Goal: Transaction & Acquisition: Purchase product/service

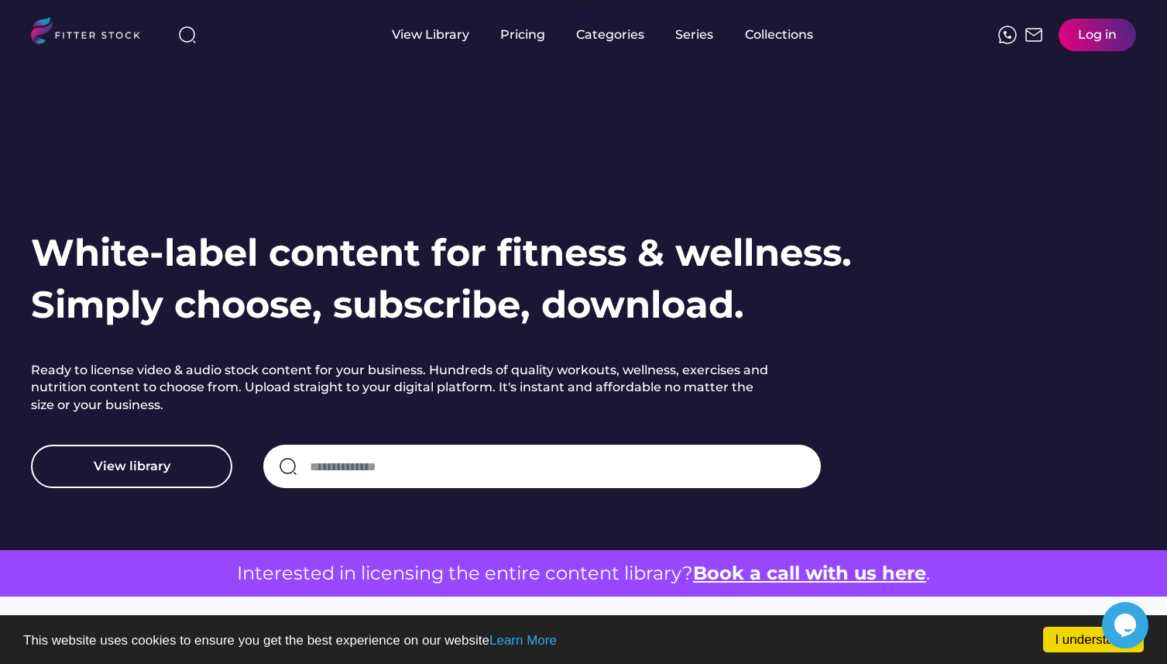
click at [1087, 39] on div "Log in" at bounding box center [1097, 34] width 39 height 17
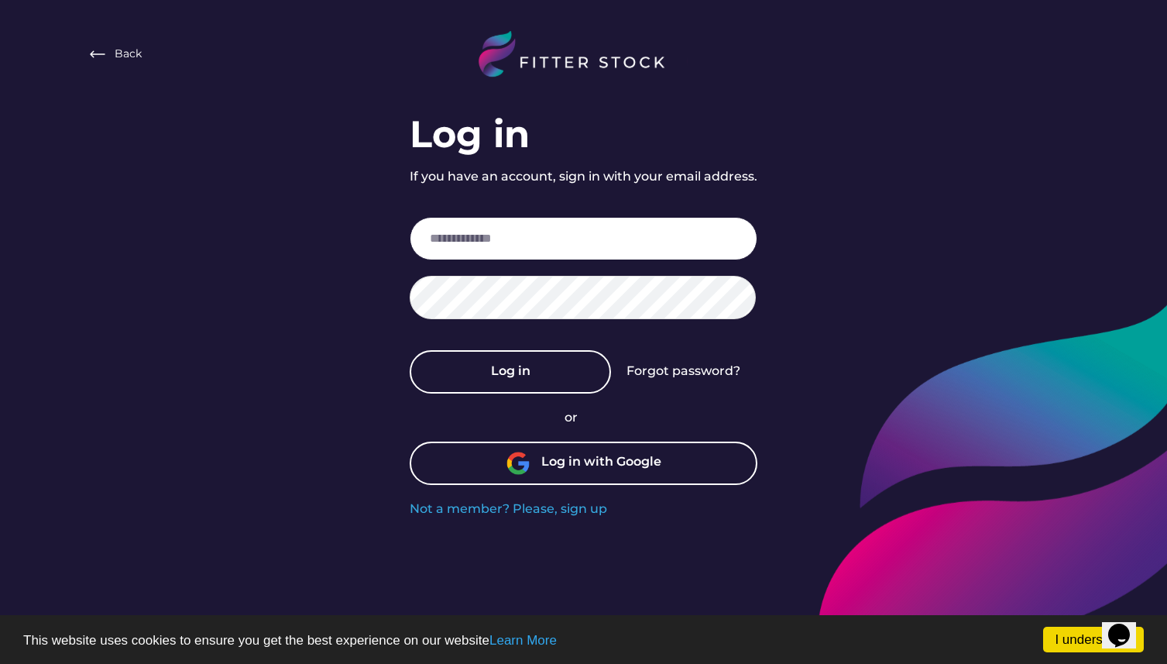
click at [528, 242] on input "email" at bounding box center [584, 238] width 348 height 43
paste input "**********"
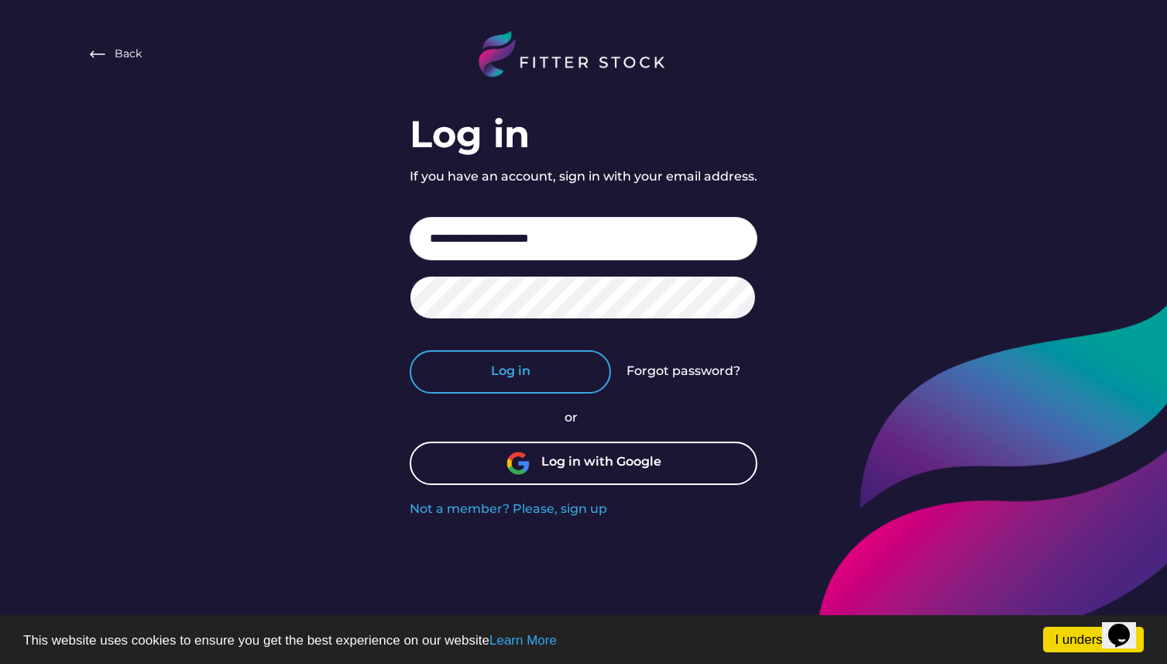
click at [475, 365] on button "Log in" at bounding box center [510, 371] width 201 height 43
click at [594, 249] on input "**********" at bounding box center [584, 238] width 348 height 43
click at [570, 366] on button "Log in" at bounding box center [510, 371] width 201 height 43
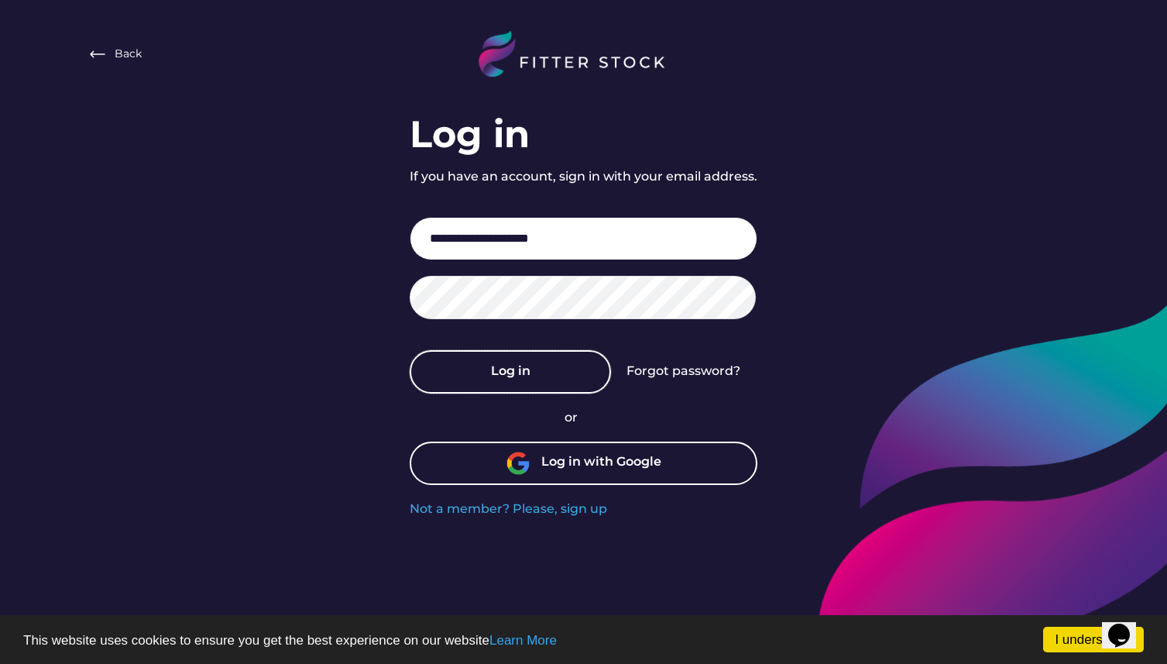
click at [619, 242] on input "**********" at bounding box center [584, 238] width 348 height 43
paste input "email"
type input "**********"
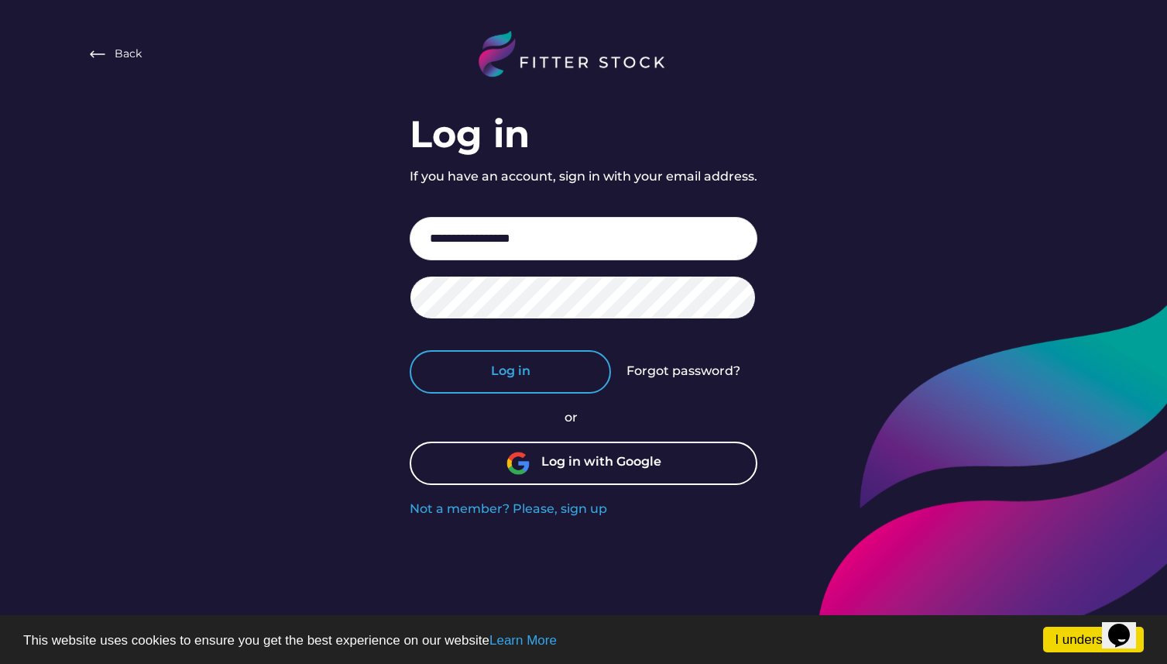
click at [549, 375] on button "Log in" at bounding box center [510, 371] width 201 height 43
click at [554, 370] on button "Log in" at bounding box center [510, 371] width 201 height 43
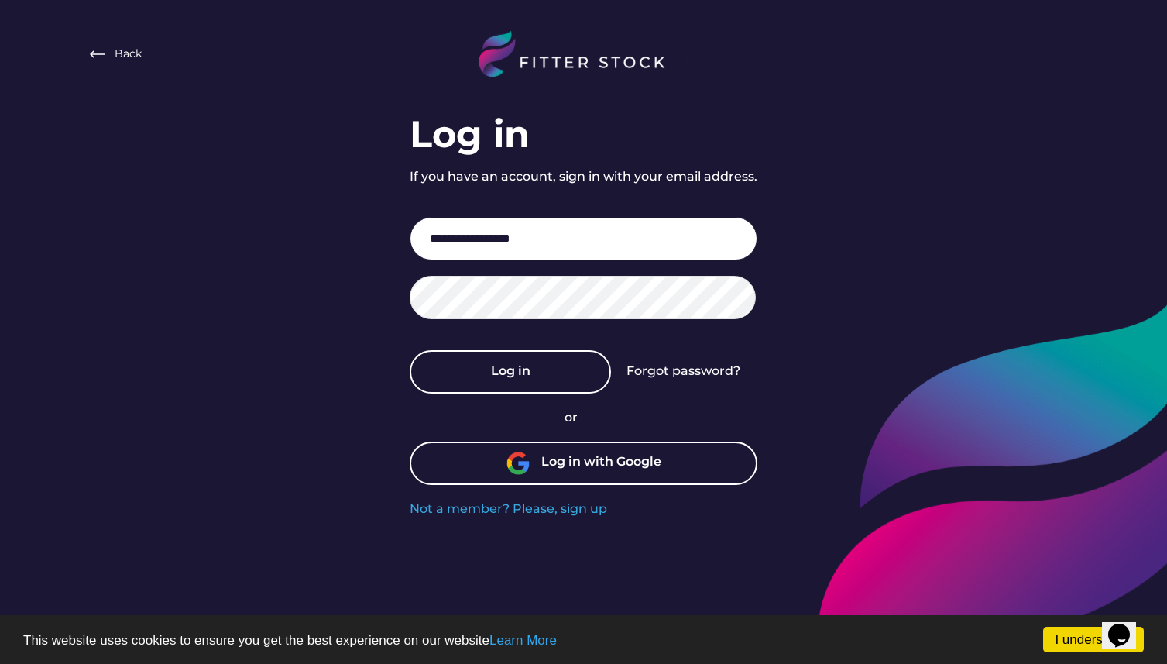
click at [581, 245] on input "**********" at bounding box center [584, 238] width 348 height 43
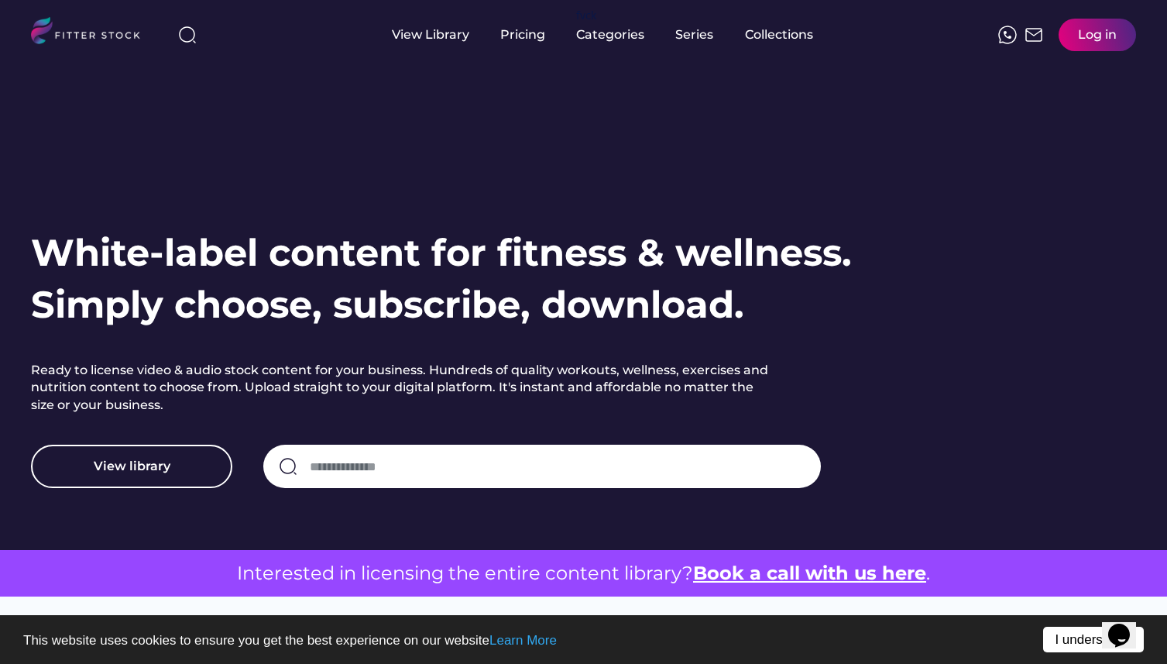
click at [1062, 643] on link "I understand!" at bounding box center [1093, 639] width 101 height 26
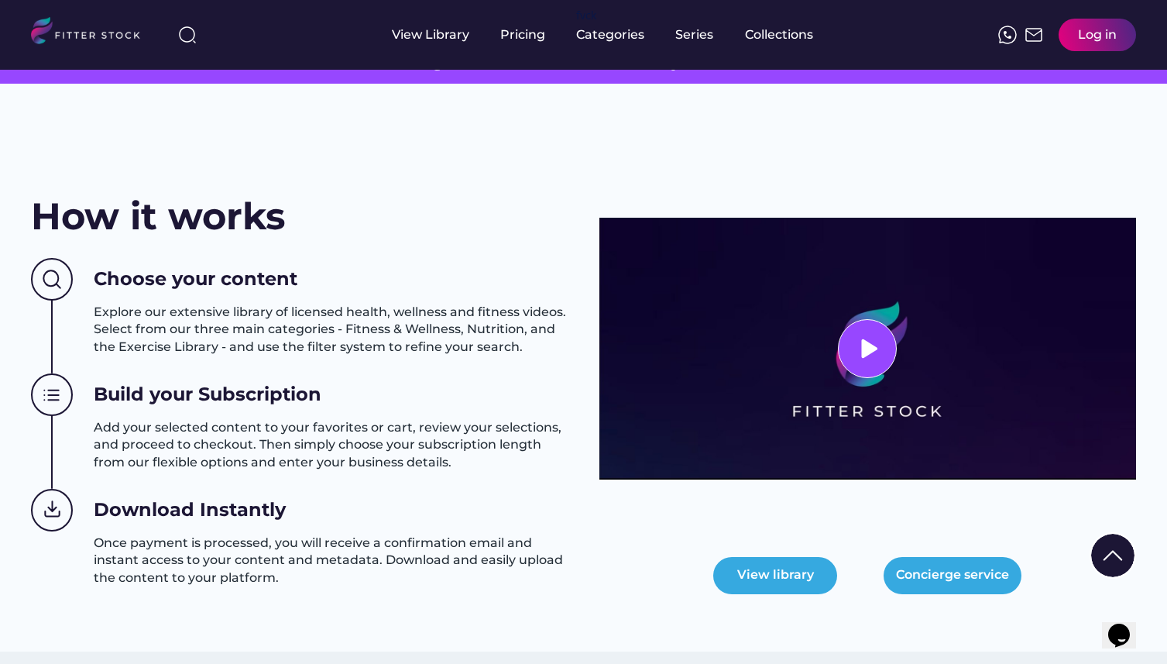
scroll to position [636, 0]
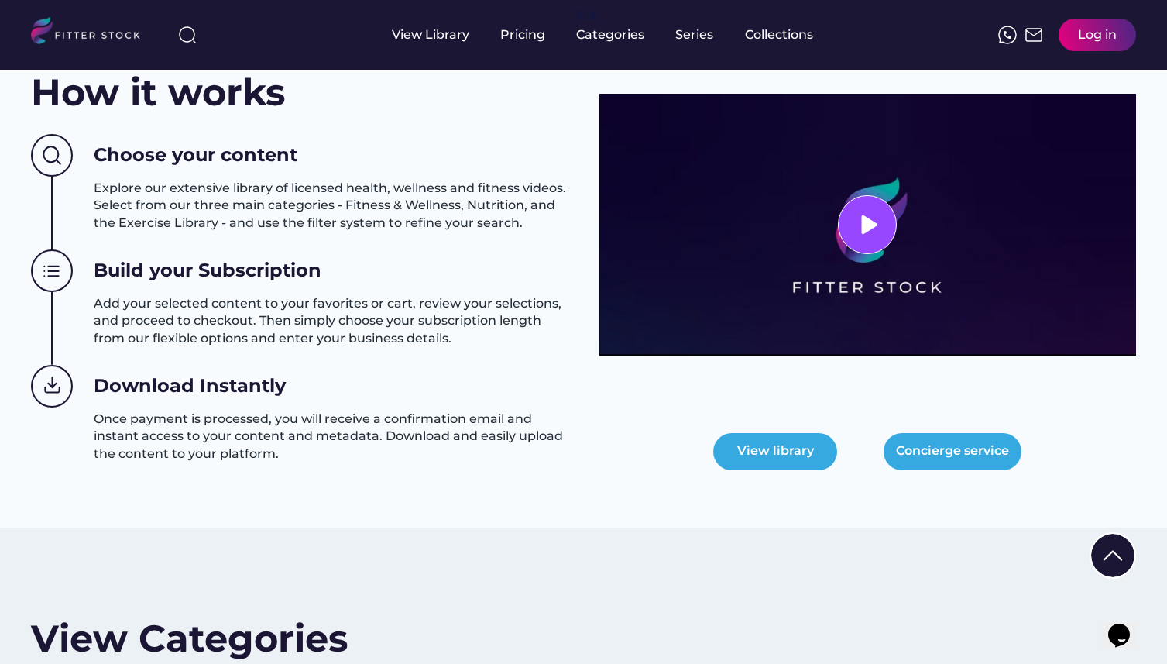
click at [1130, 623] on icon "Chat widget" at bounding box center [1119, 634] width 22 height 23
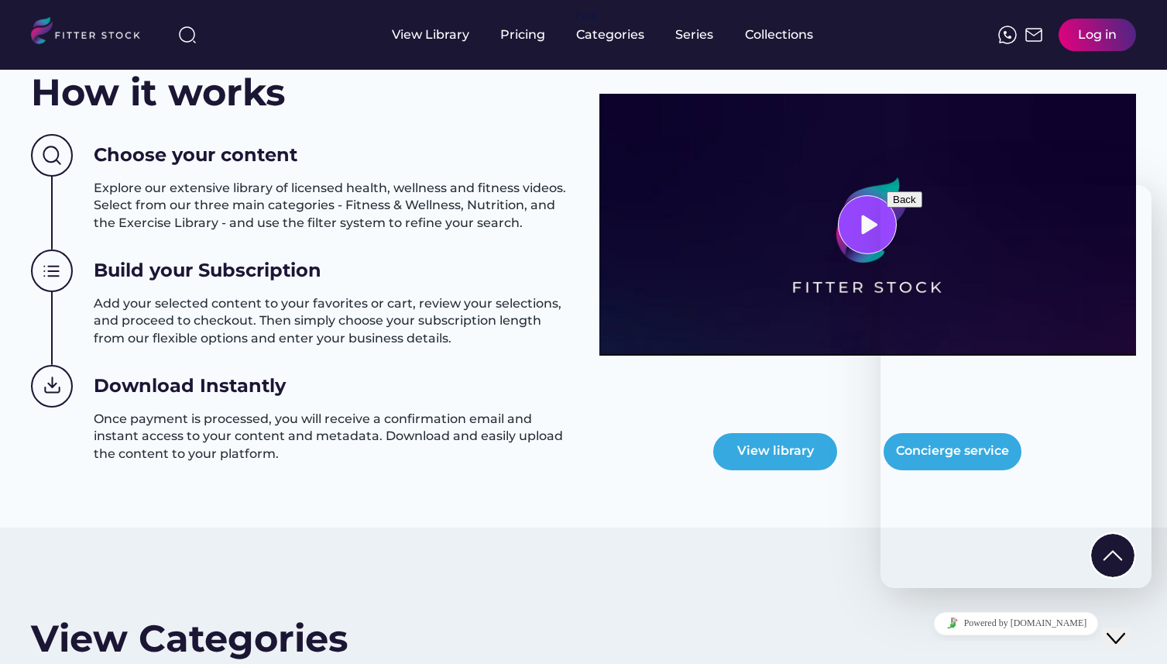
click at [1125, 629] on icon "Close Chat This icon closes the chat window." at bounding box center [1115, 638] width 19 height 19
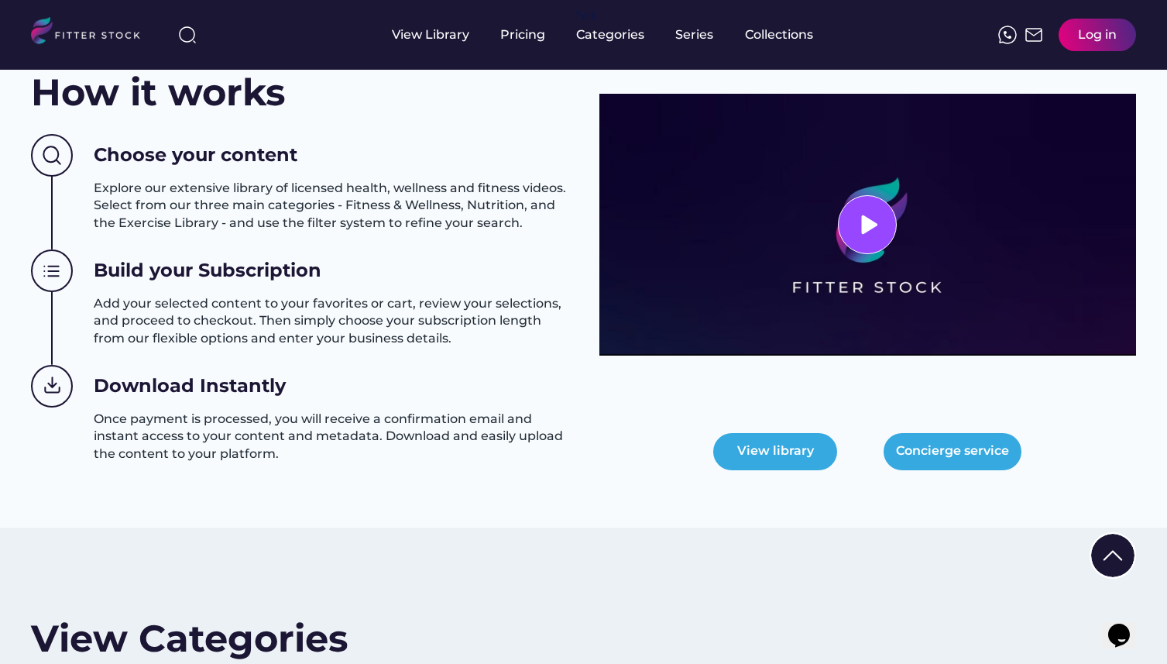
click at [1103, 549] on img at bounding box center [1112, 554] width 43 height 43
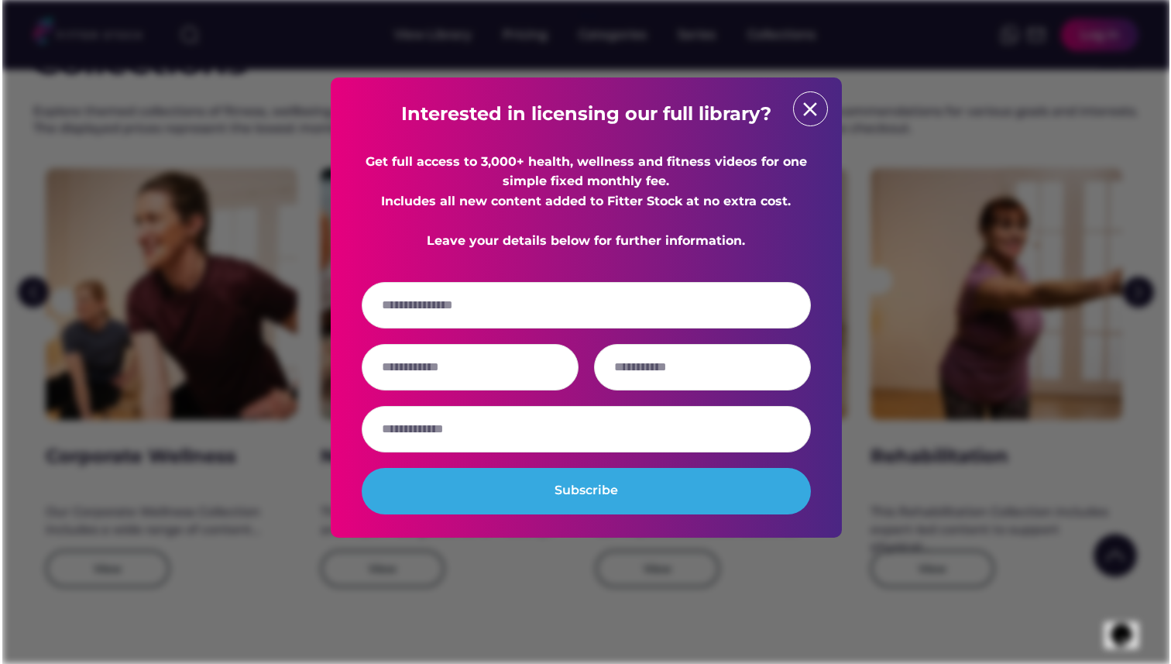
scroll to position [2335, 0]
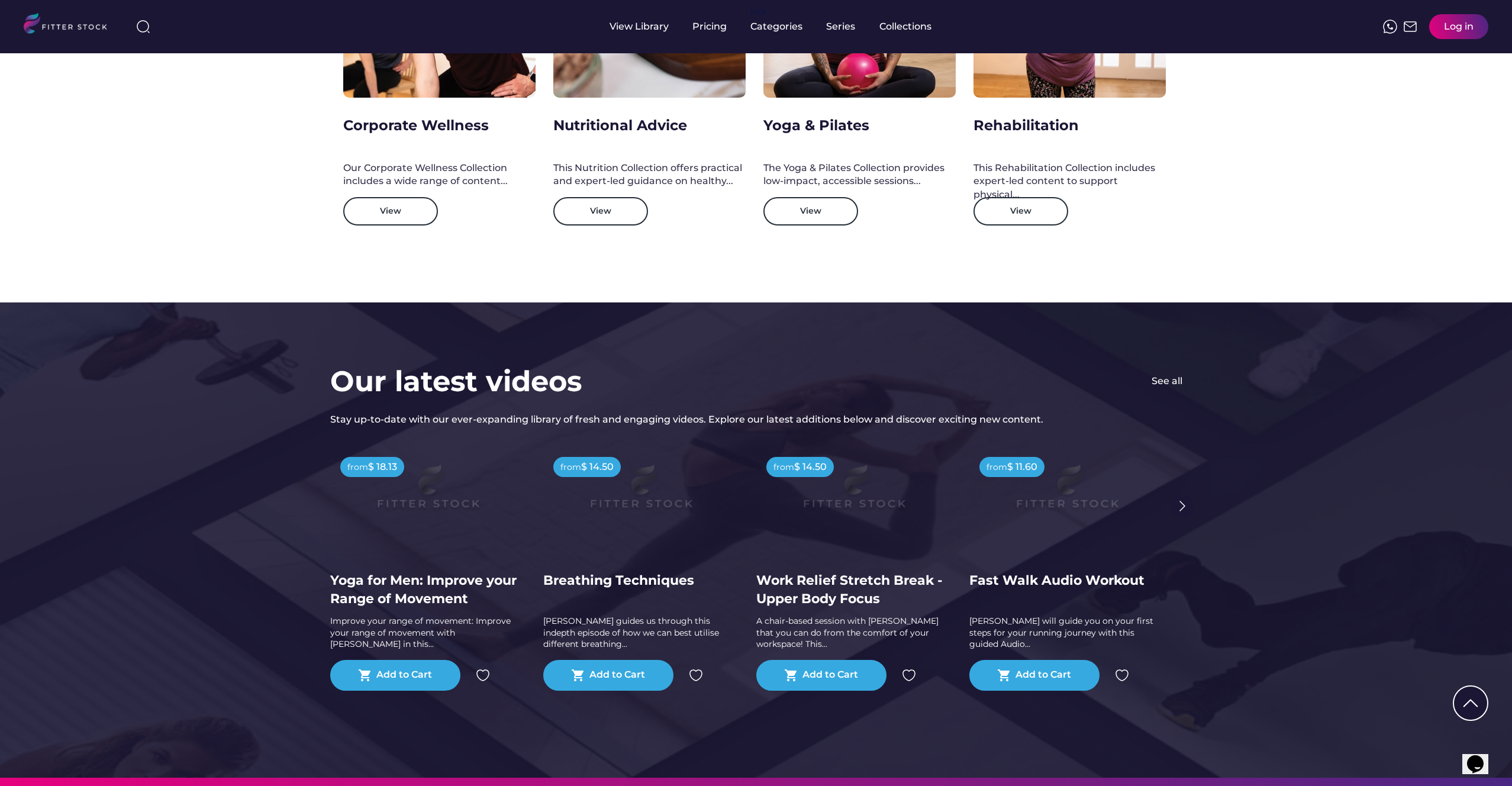
scroll to position [2514, 0]
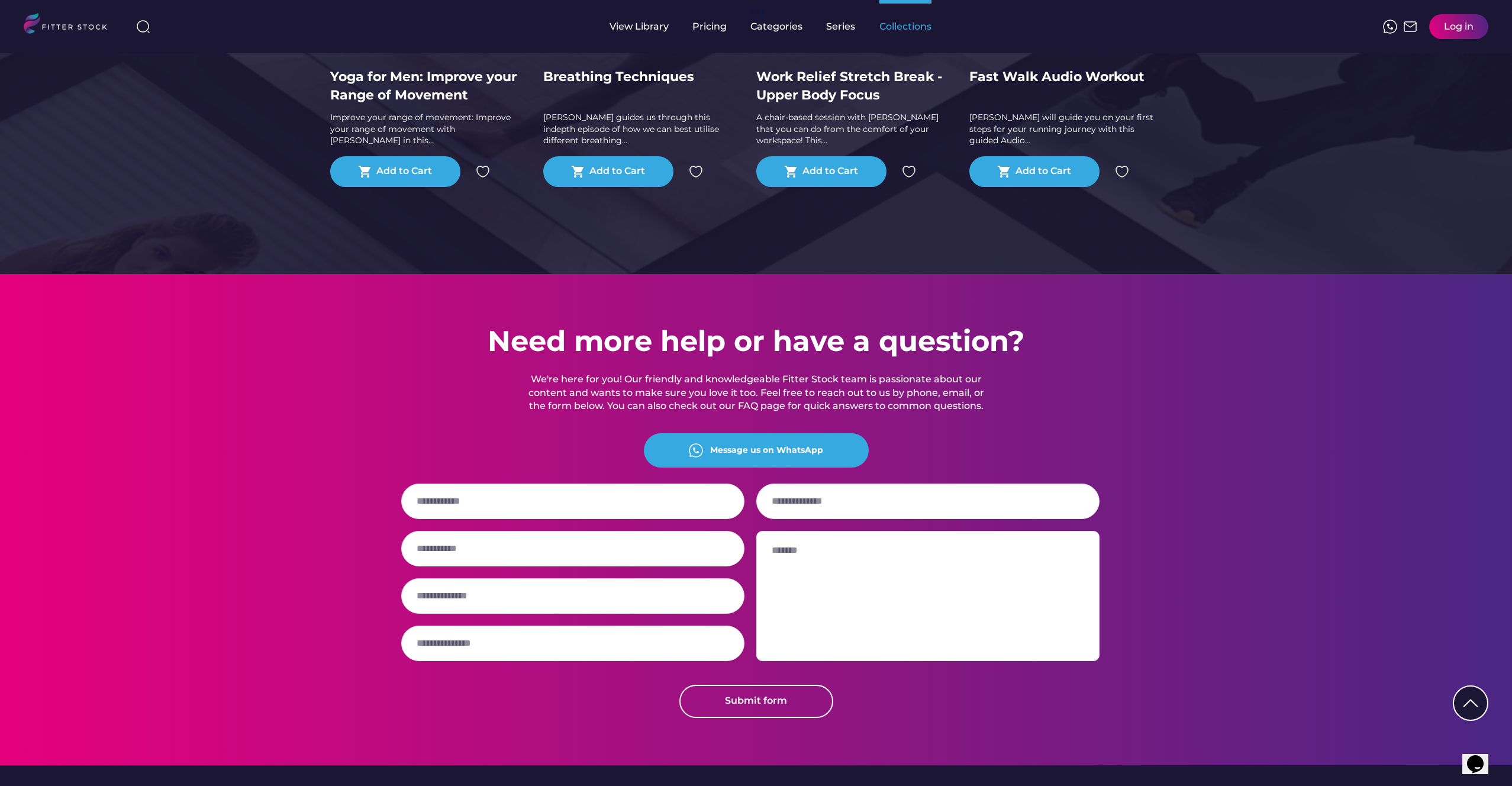
click at [920, 24] on div "Collections" at bounding box center [906, 26] width 52 height 13
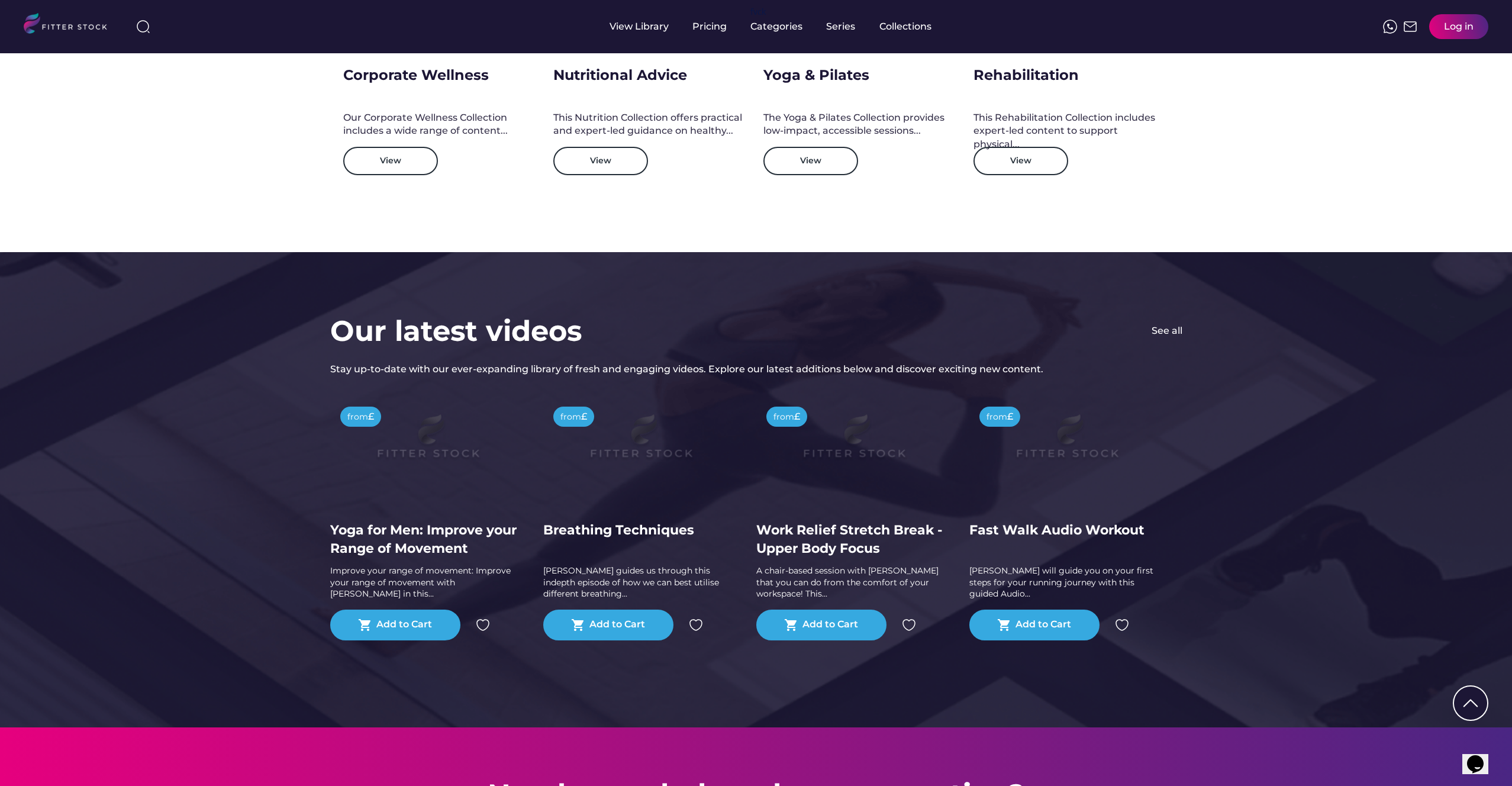
scroll to position [2054, 0]
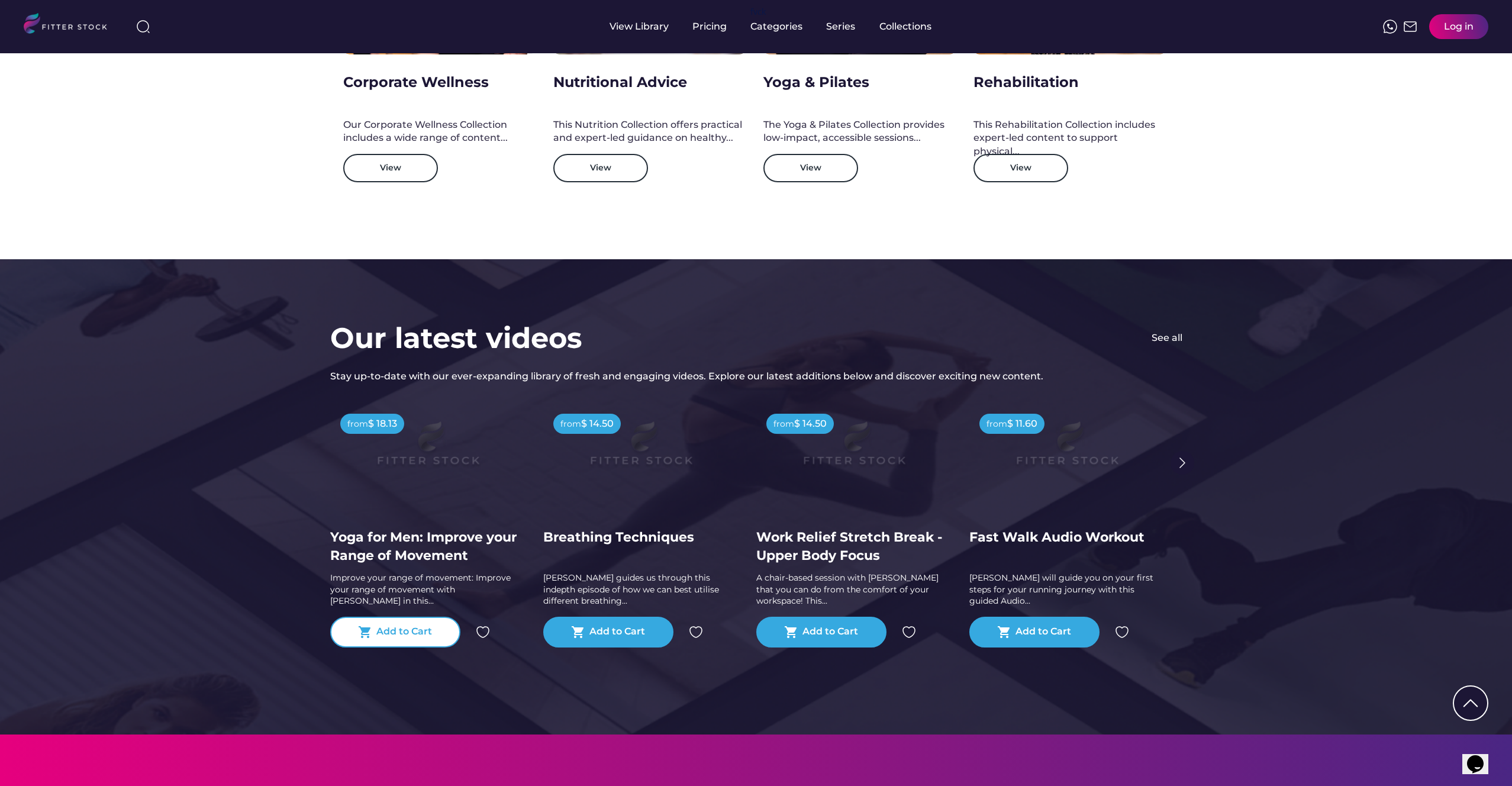
click at [430, 639] on div "shopping_cart Add to Cart" at bounding box center [395, 632] width 130 height 31
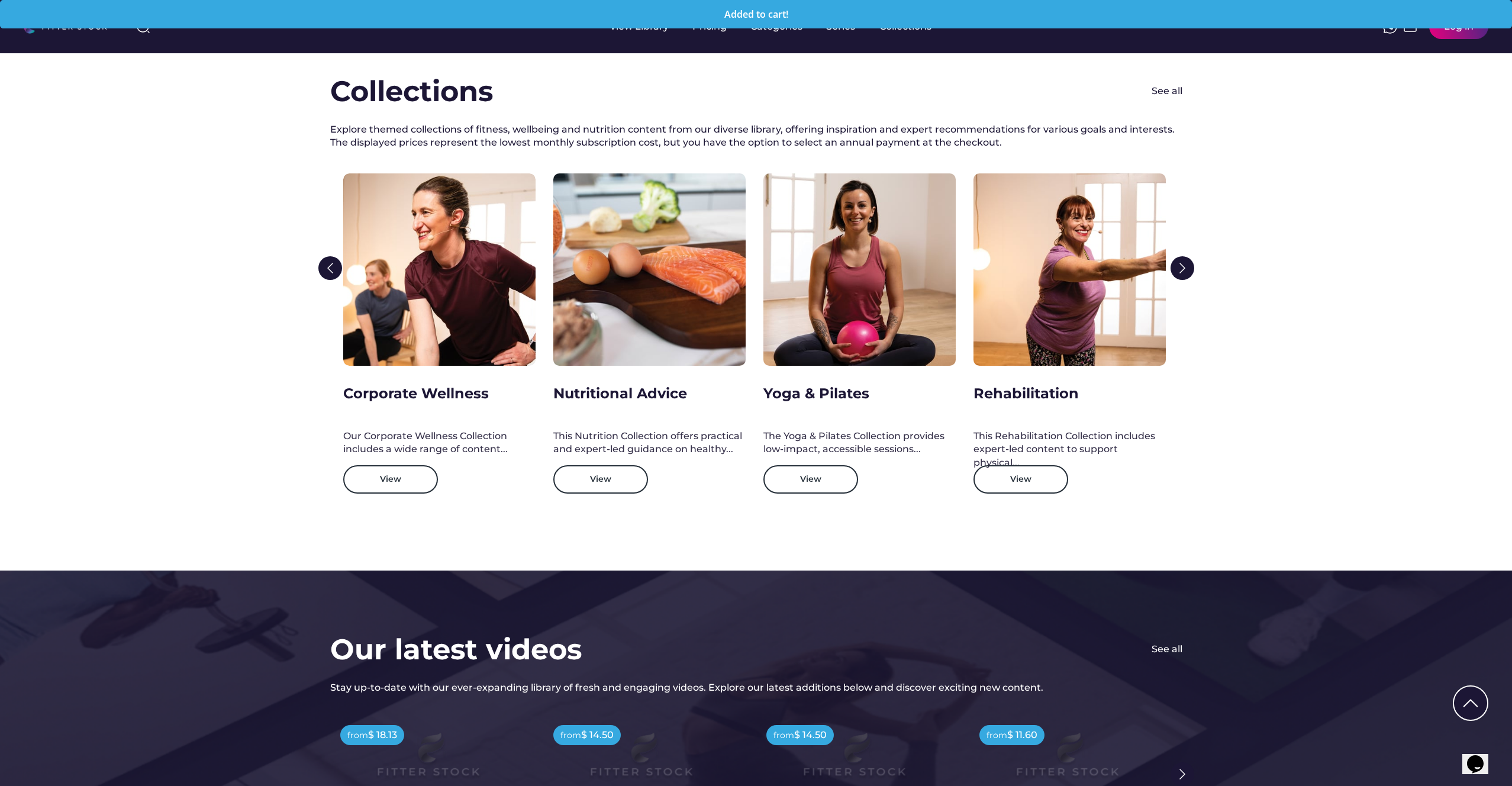
scroll to position [1275, 0]
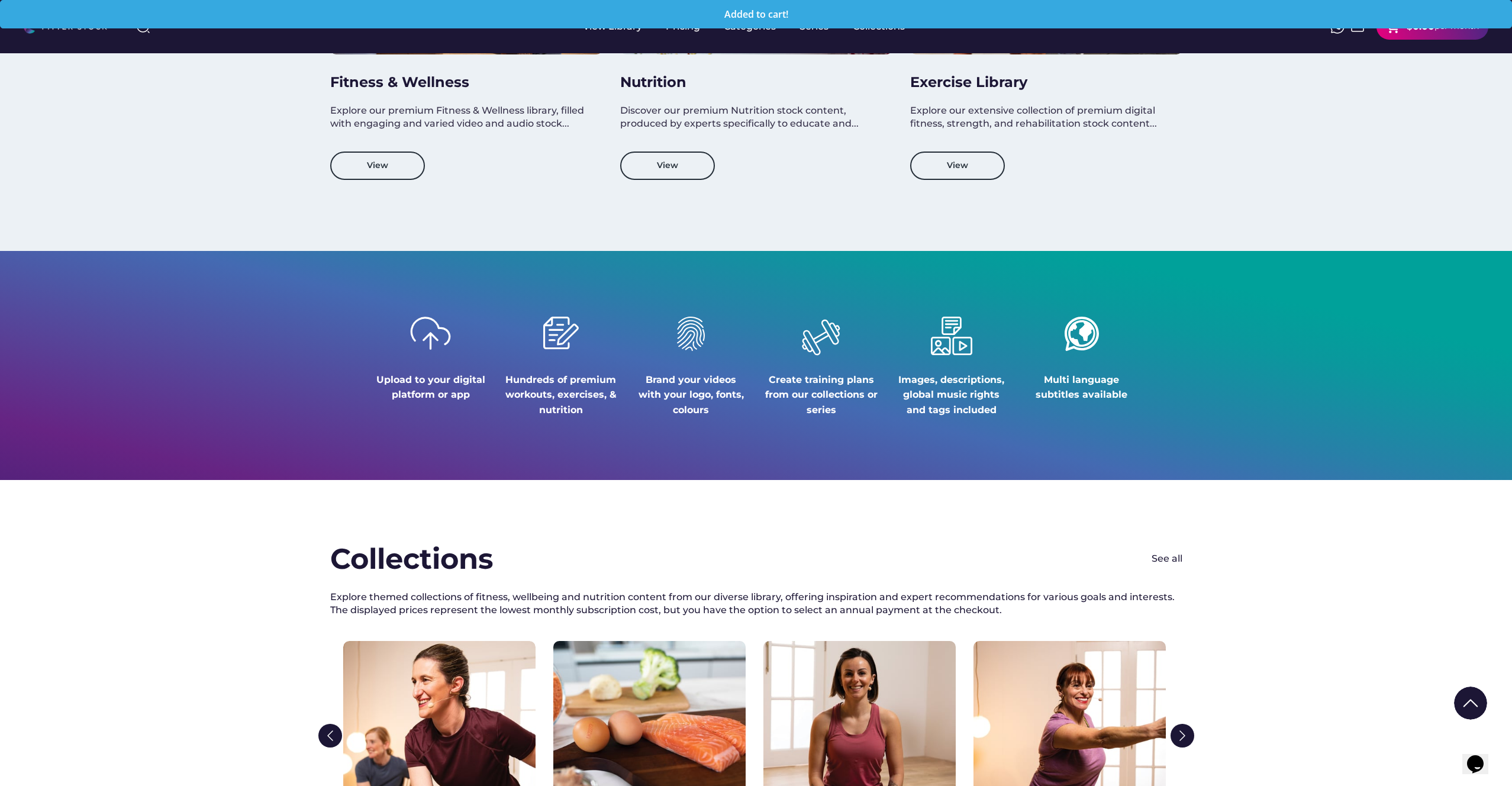
click at [1355, 30] on img at bounding box center [1358, 27] width 15 height 15
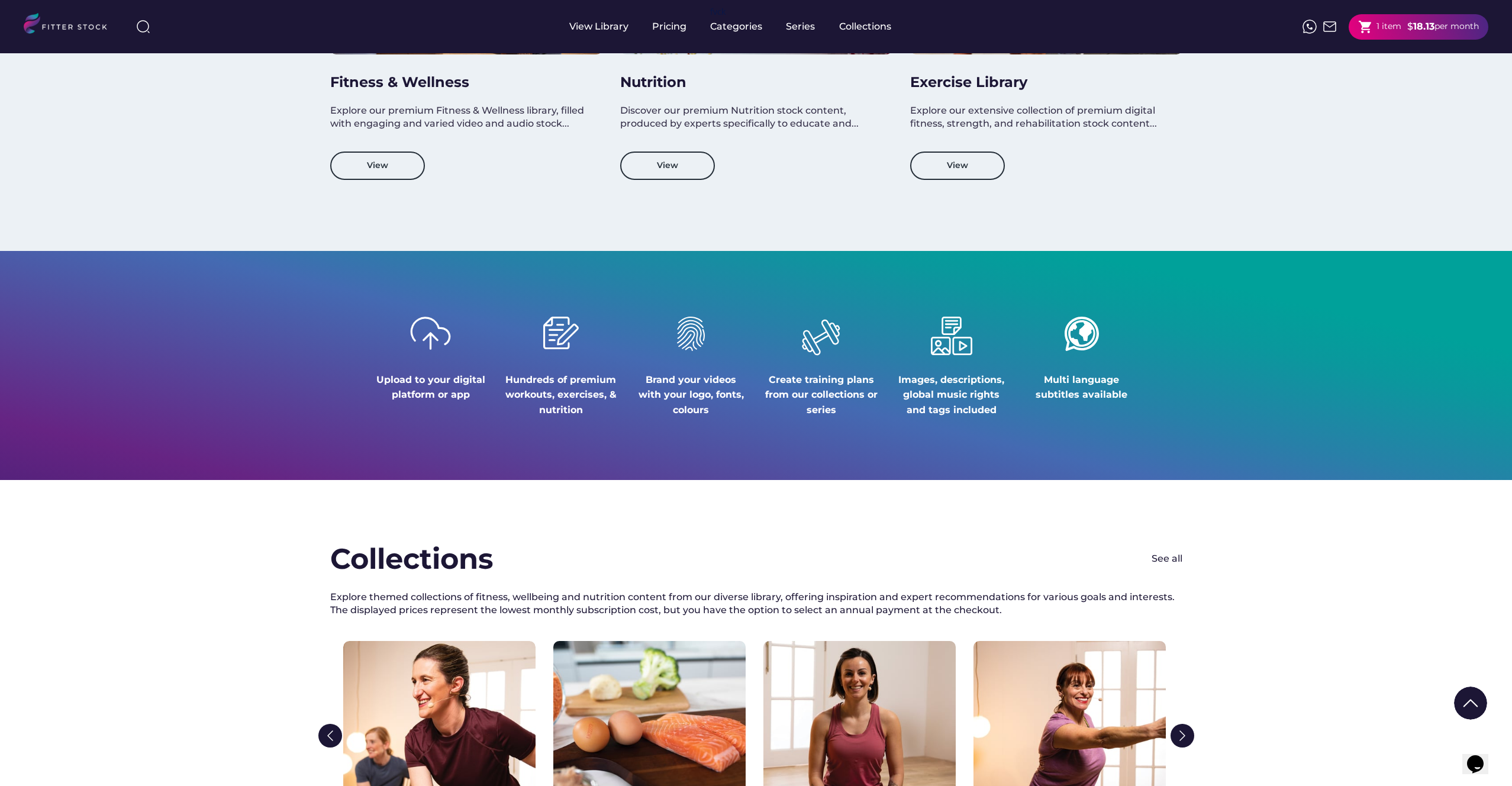
scroll to position [809, 0]
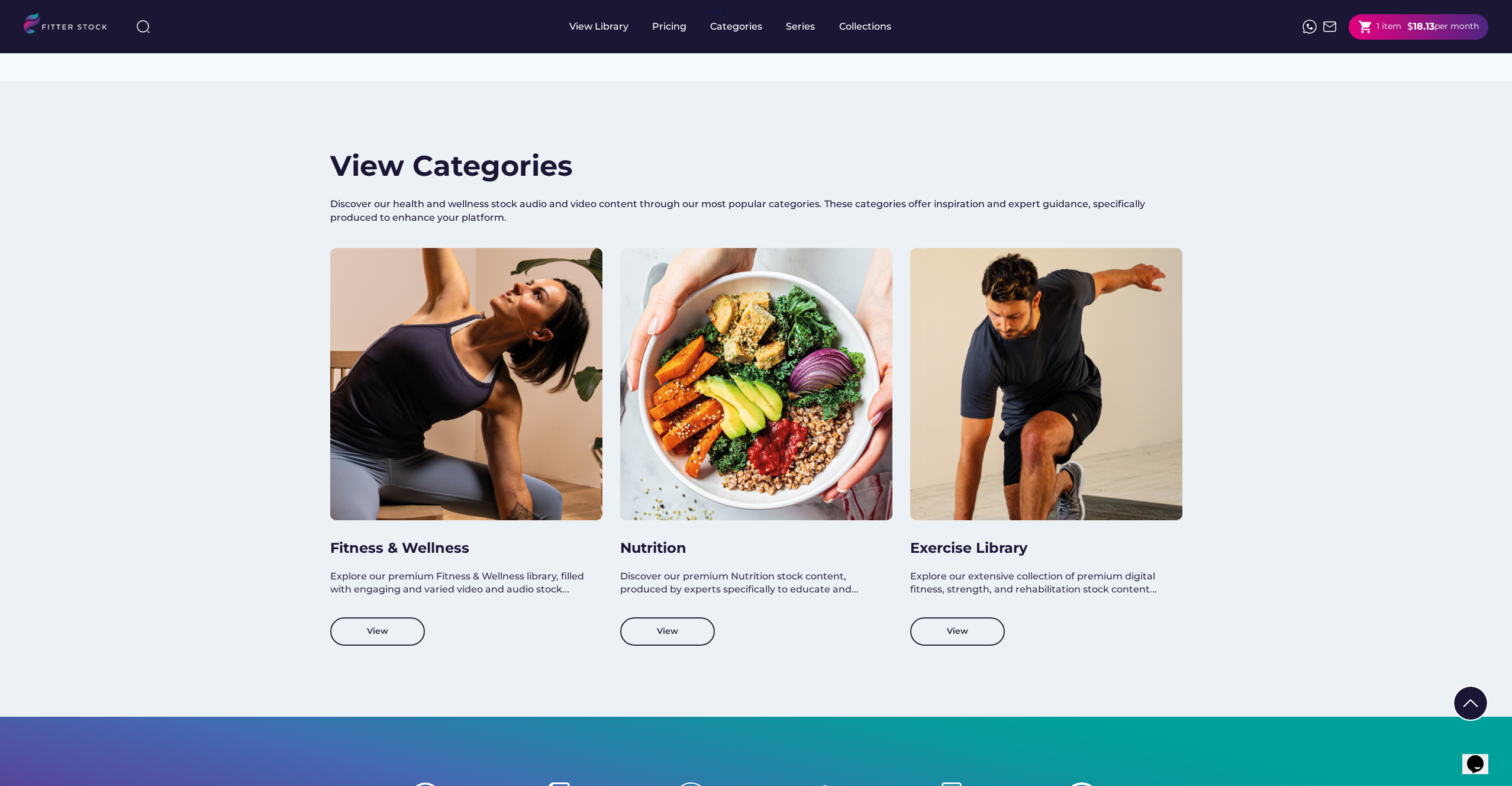
click at [1421, 31] on strong "18.13" at bounding box center [1424, 26] width 21 height 11
click at [1401, 20] on div "shopping_cart 1 item $ 18.13 per month" at bounding box center [1419, 27] width 140 height 25
click at [1400, 21] on div "shopping_cart 1 item $ 18.13 per month" at bounding box center [1419, 27] width 140 height 25
click at [1376, 33] on div "shopping_cart 1 item" at bounding box center [1380, 27] width 44 height 15
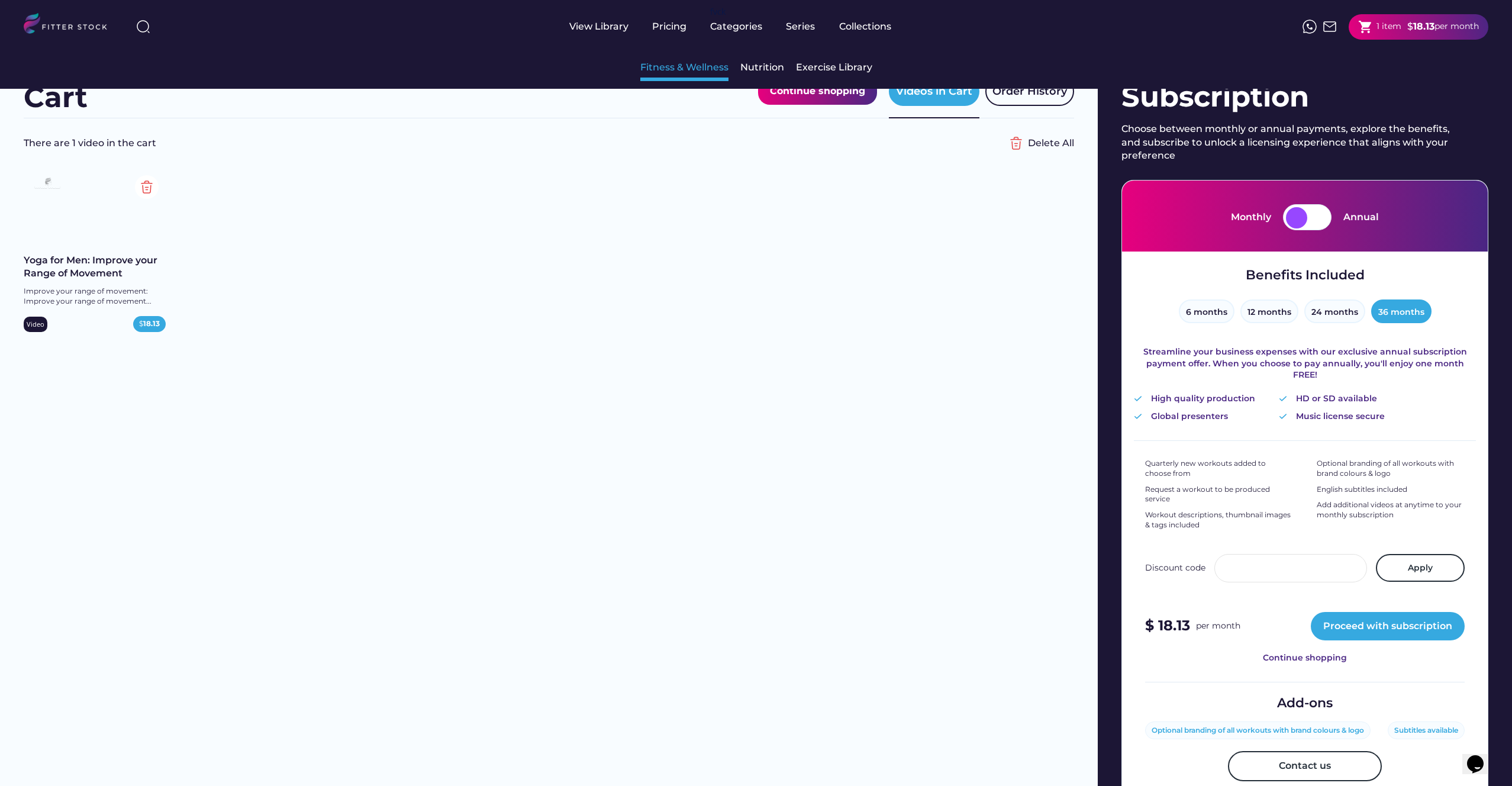
click at [707, 72] on div "Fitness & Wellness" at bounding box center [684, 67] width 88 height 13
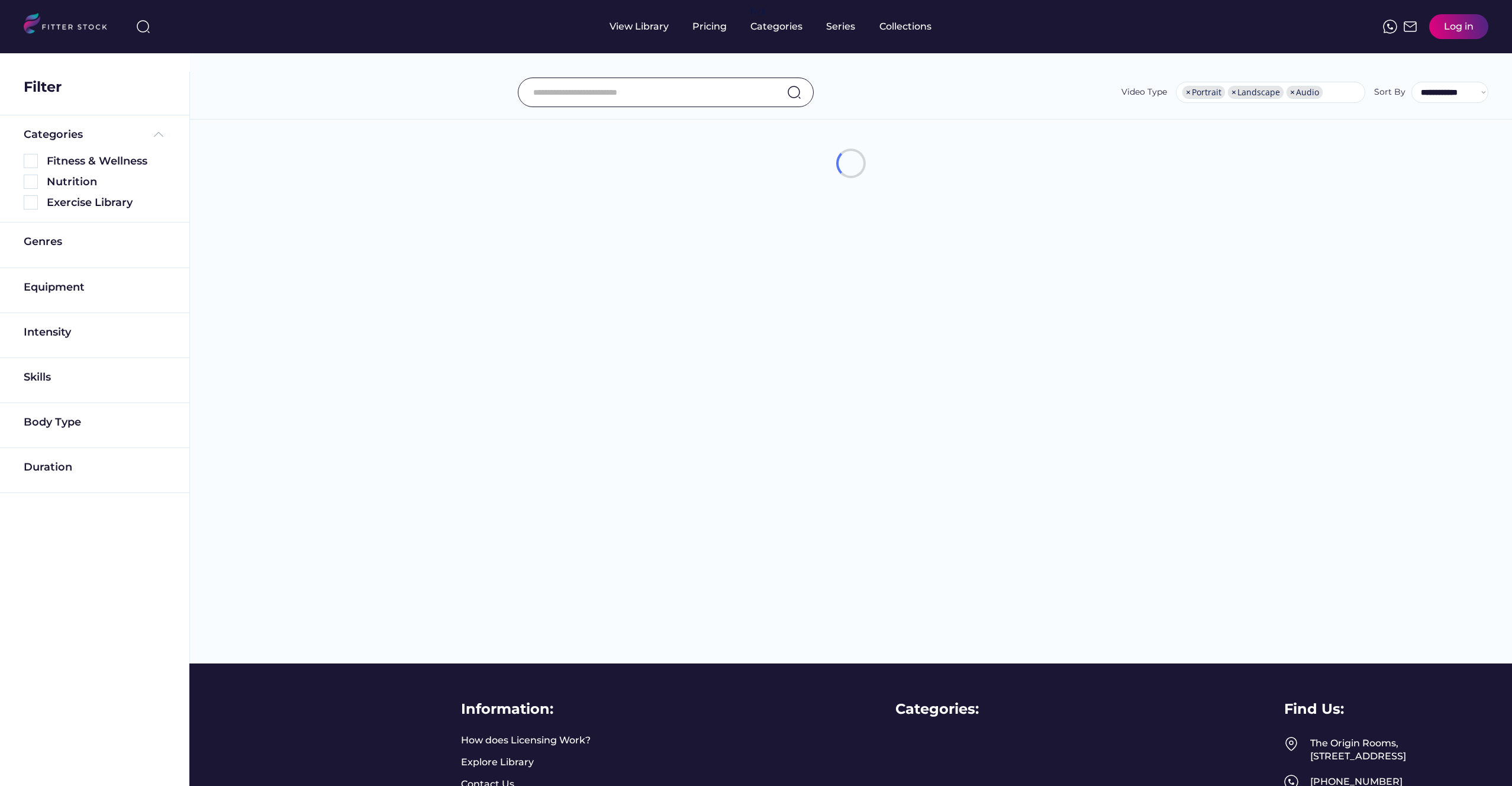
select select "**********"
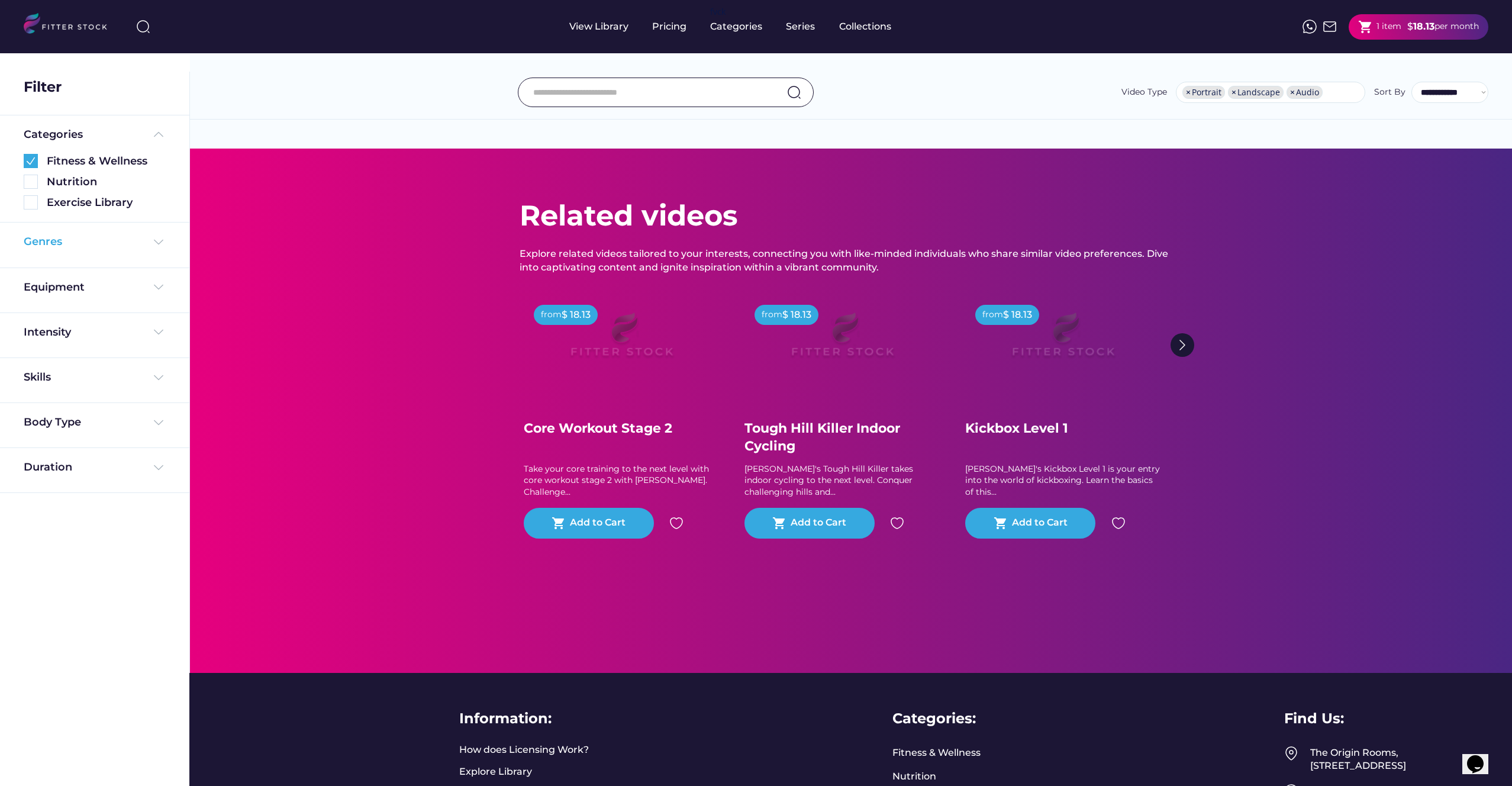
click at [110, 247] on div "Genres" at bounding box center [95, 242] width 142 height 15
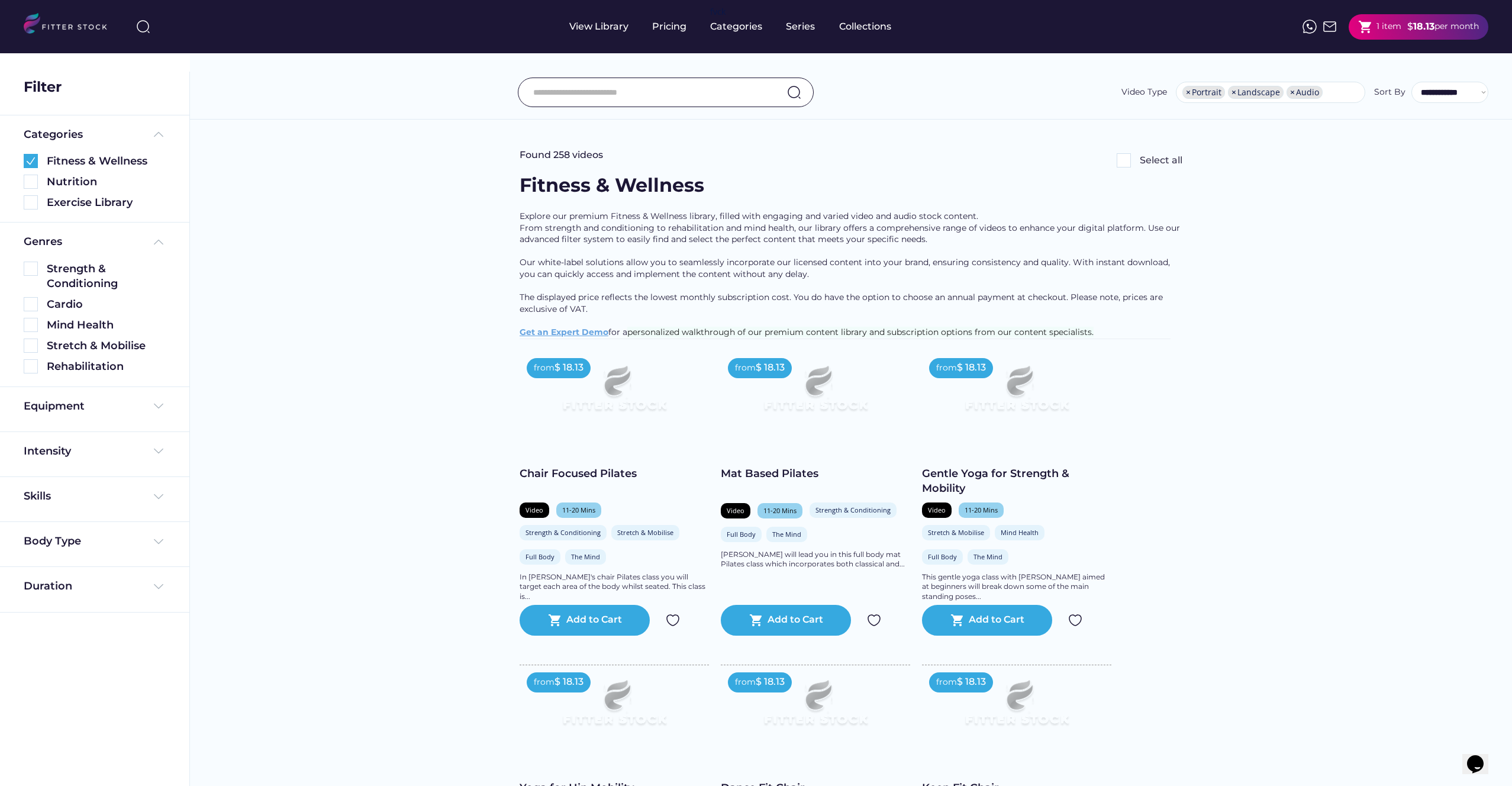
click at [157, 411] on img at bounding box center [158, 406] width 15 height 15
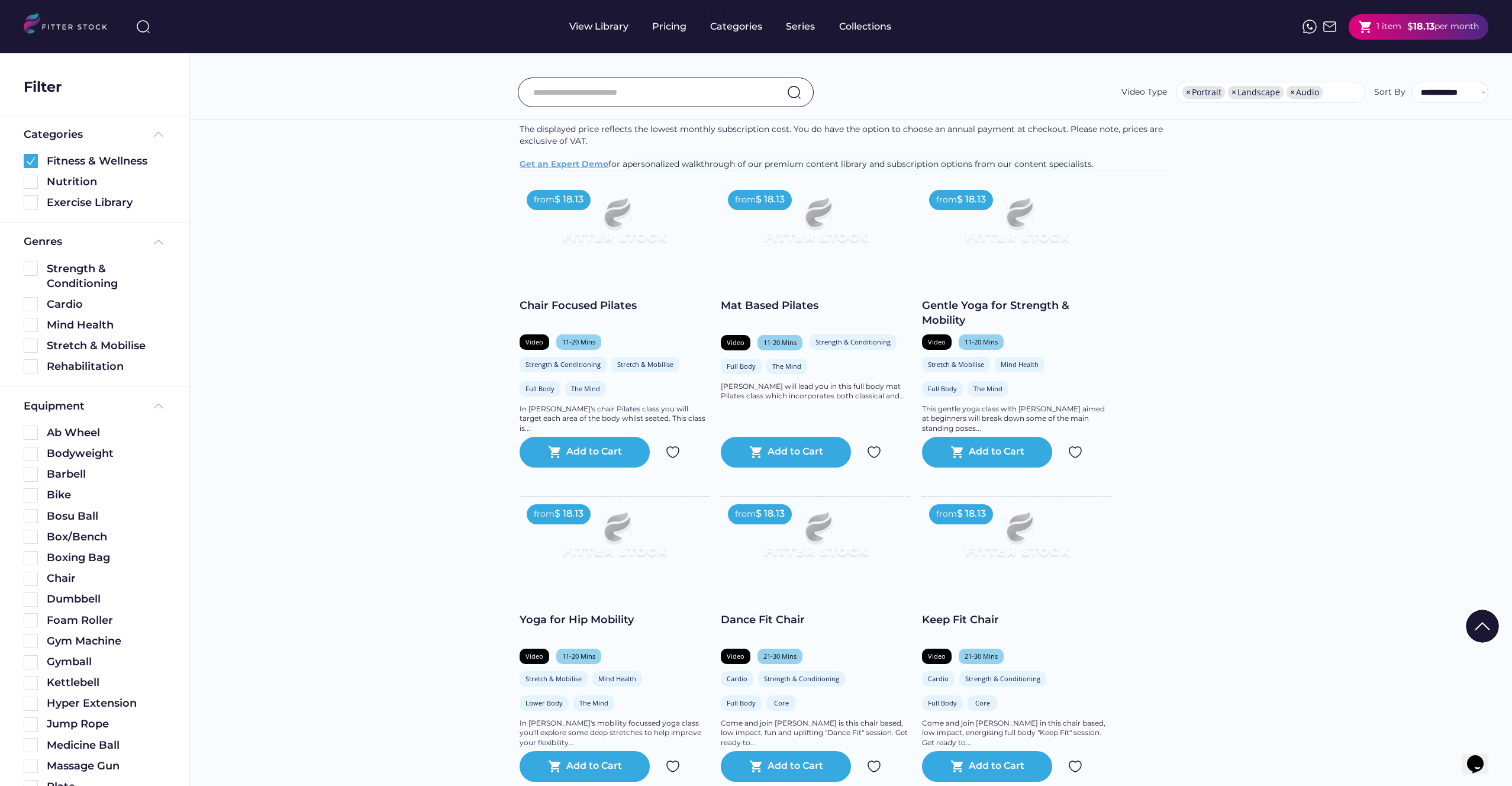
scroll to position [106, 0]
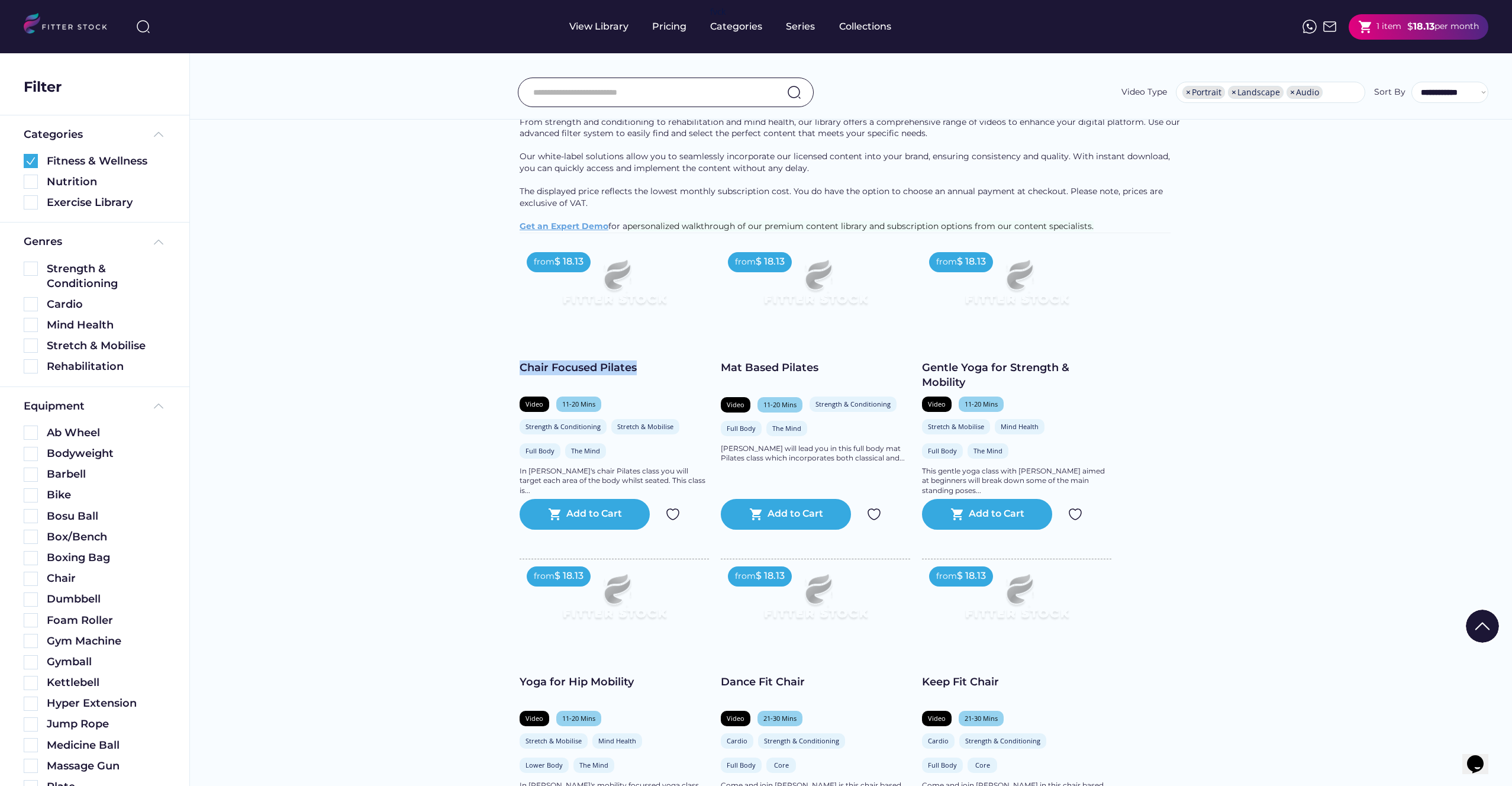
drag, startPoint x: 505, startPoint y: 372, endPoint x: 654, endPoint y: 384, distance: 149.5
copy div "Chair Focused Pilates"
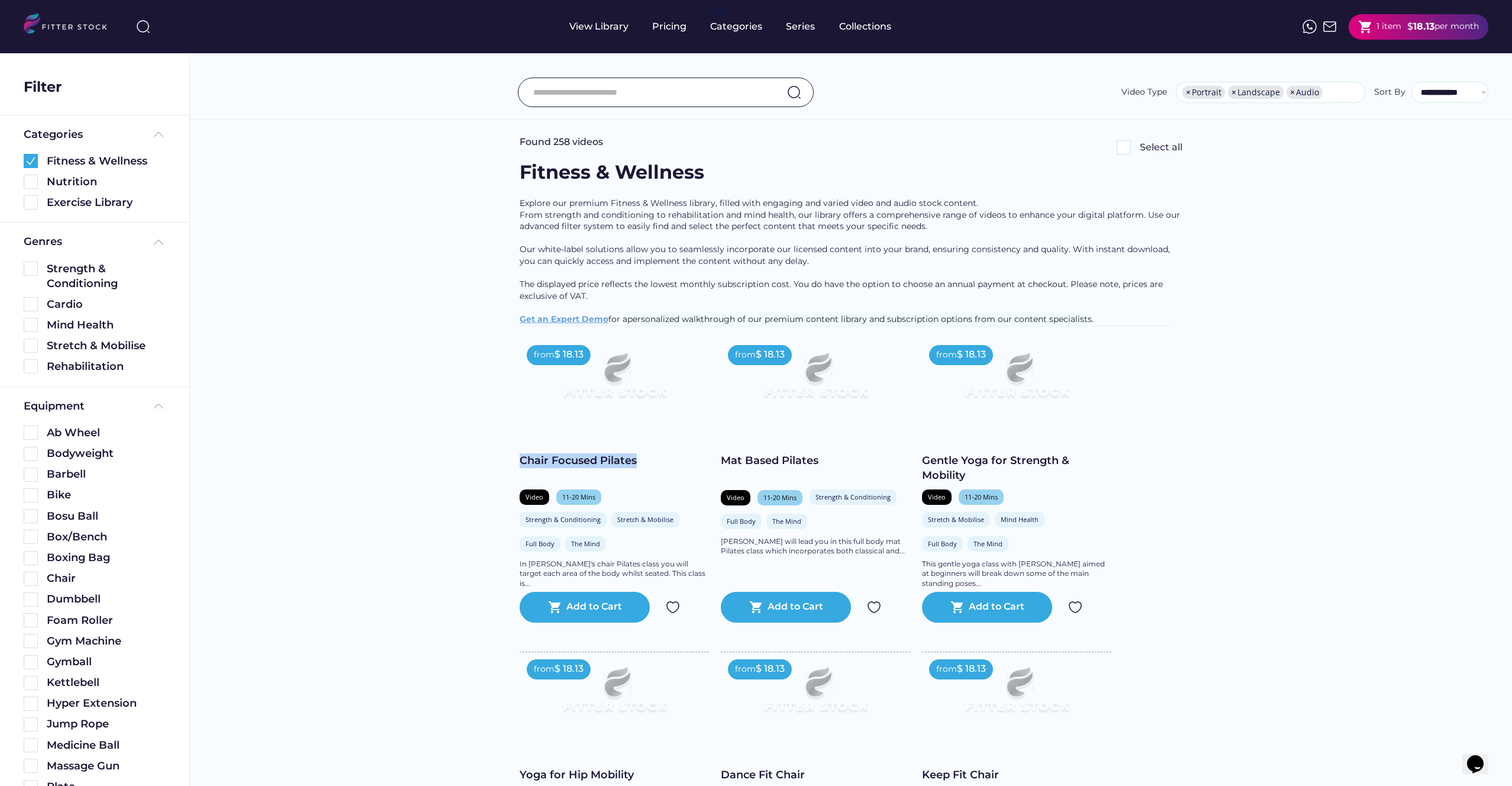
scroll to position [0, 0]
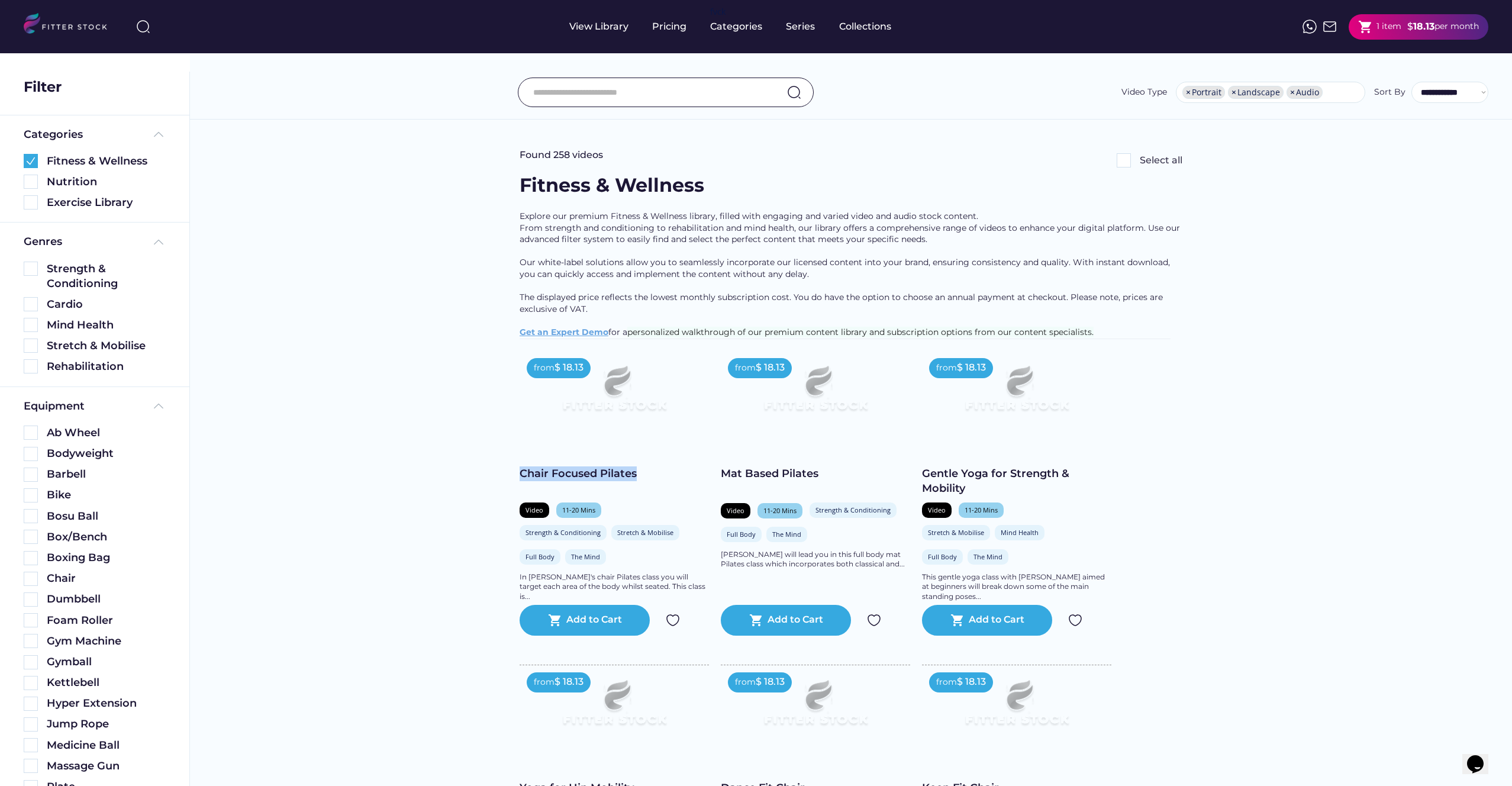
click at [86, 33] on img at bounding box center [70, 25] width 93 height 24
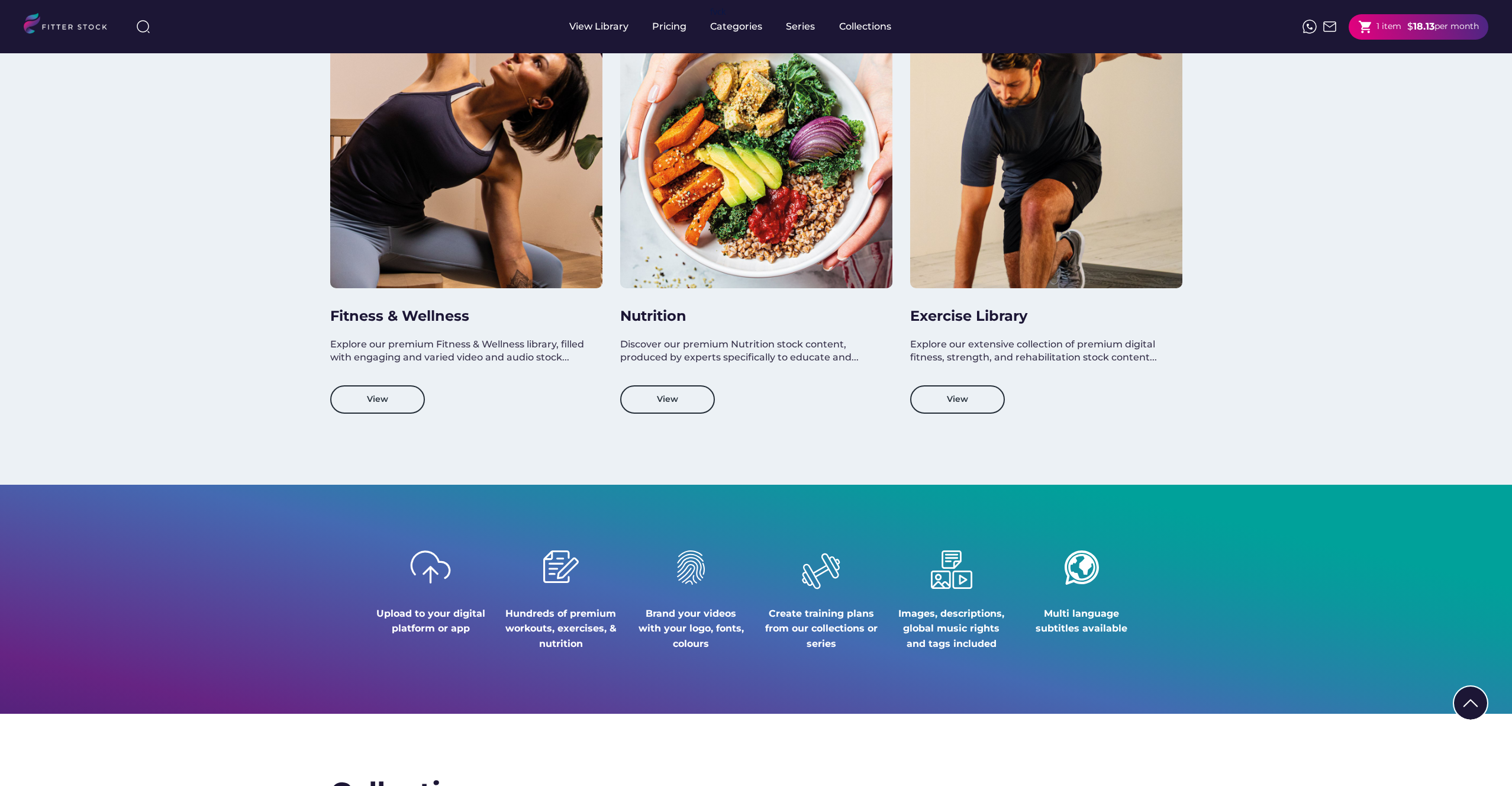
scroll to position [1499, 0]
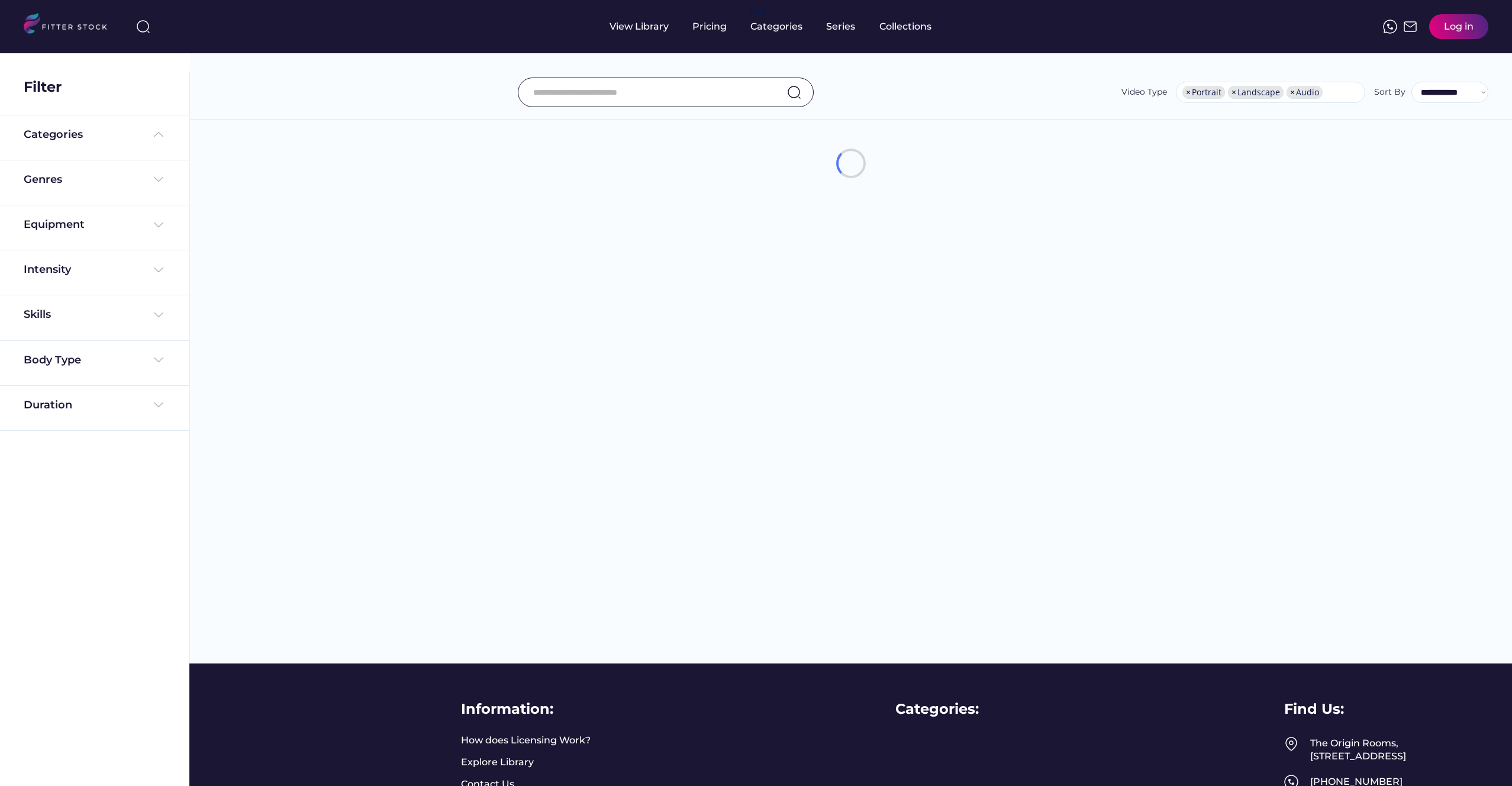
select select "**********"
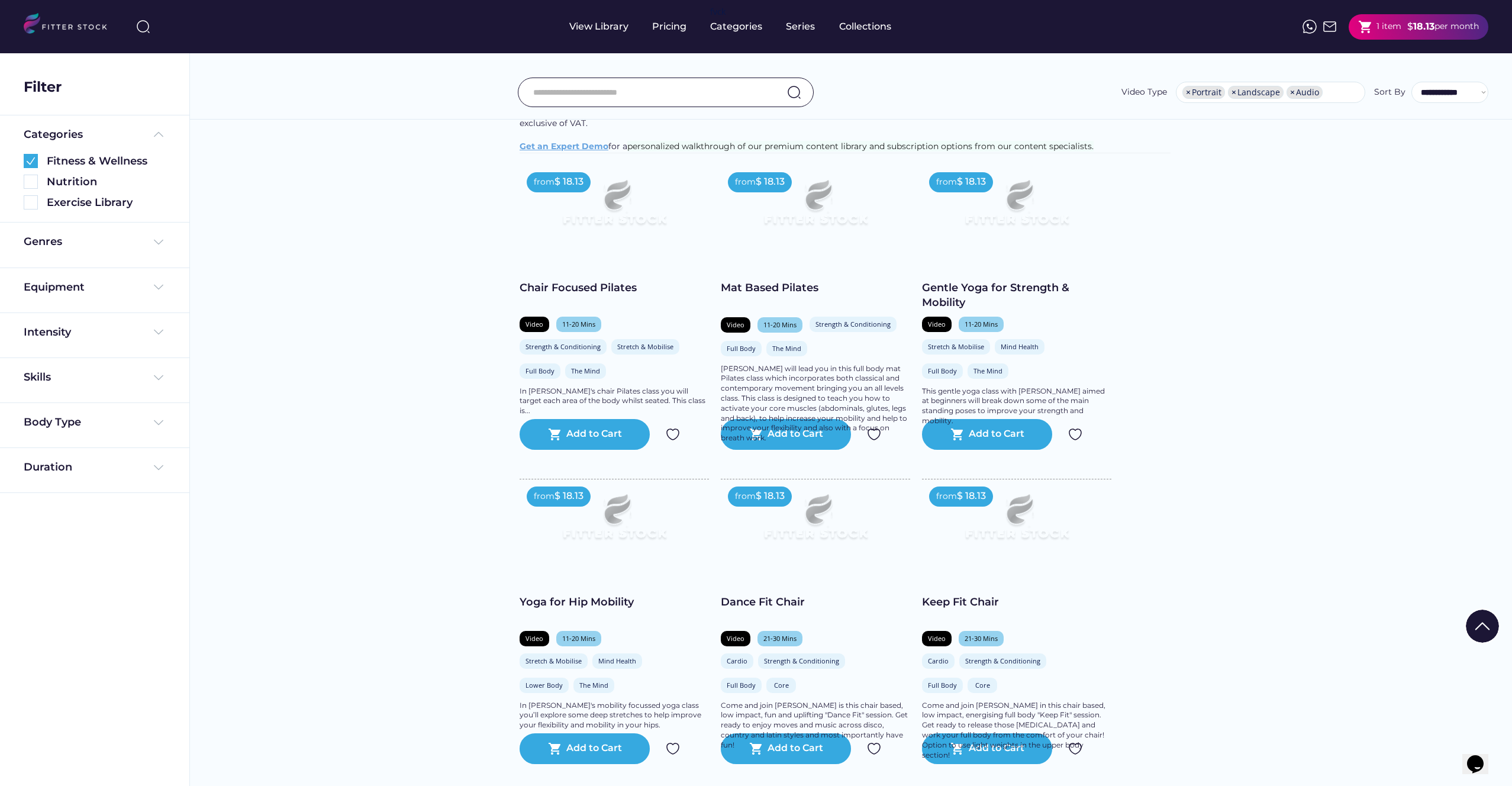
scroll to position [2427, 0]
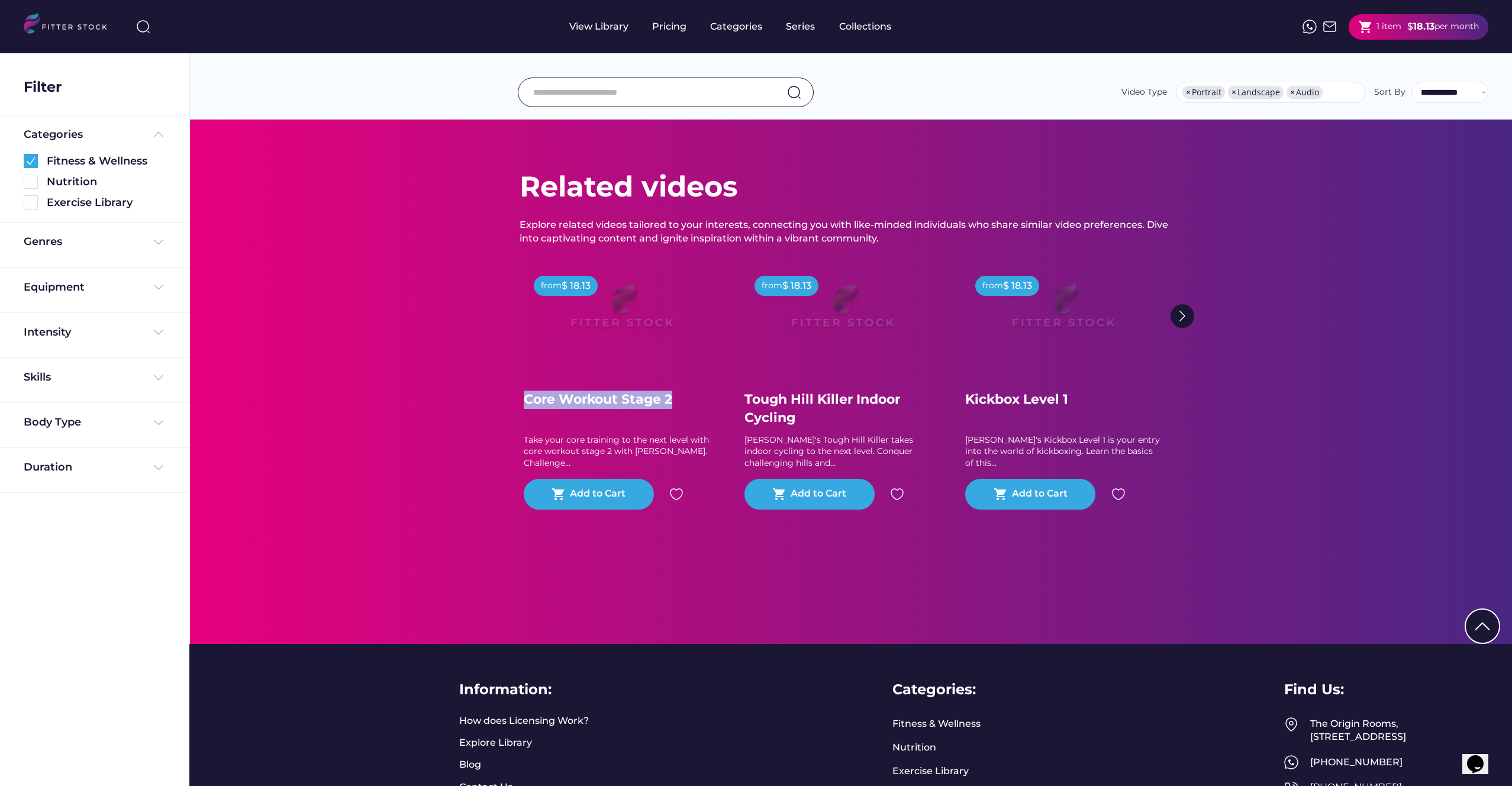
drag, startPoint x: 641, startPoint y: 412, endPoint x: 526, endPoint y: 411, distance: 115.0
click at [526, 409] on div "Core Workout Stage 2" at bounding box center [621, 400] width 196 height 18
copy div "Core Workout Stage 2"
click at [338, 350] on div "Related videos Explore related videos tailored to your interests, connecting yo…" at bounding box center [852, 382] width 1322 height 525
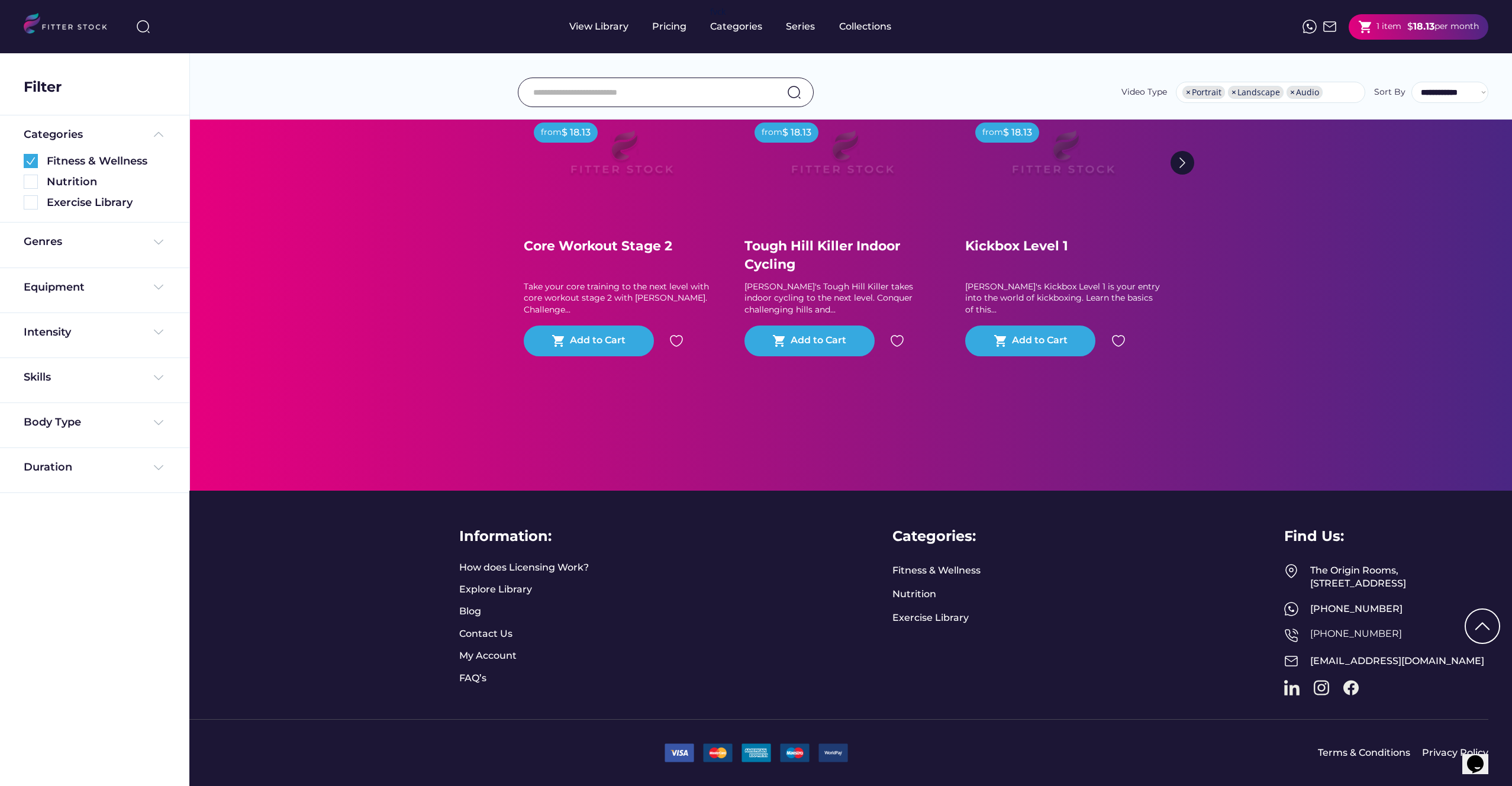
scroll to position [2320, 0]
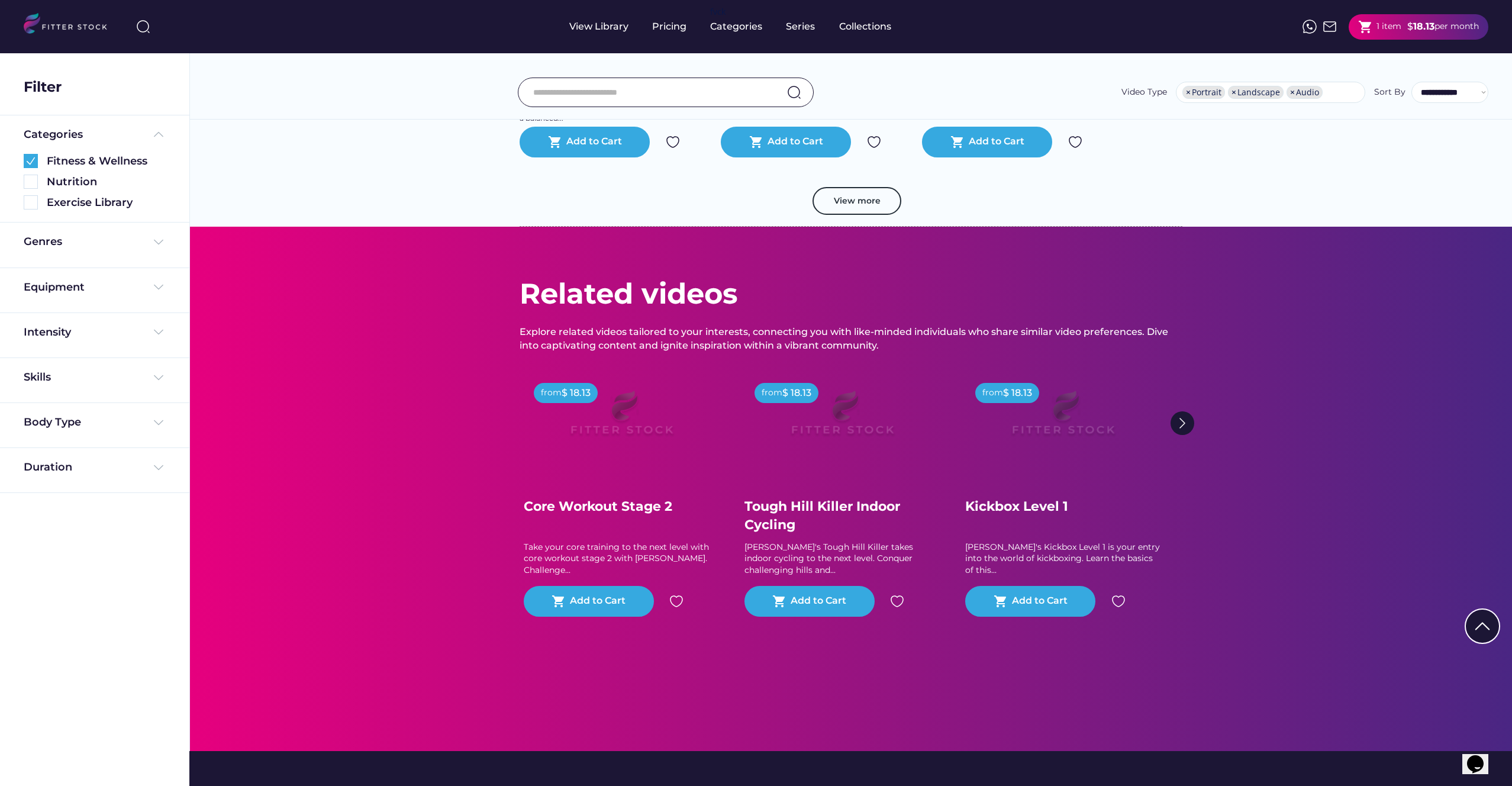
click at [1401, 37] on div "shopping_cart 1 item $ 18.13 per month" at bounding box center [1419, 27] width 140 height 25
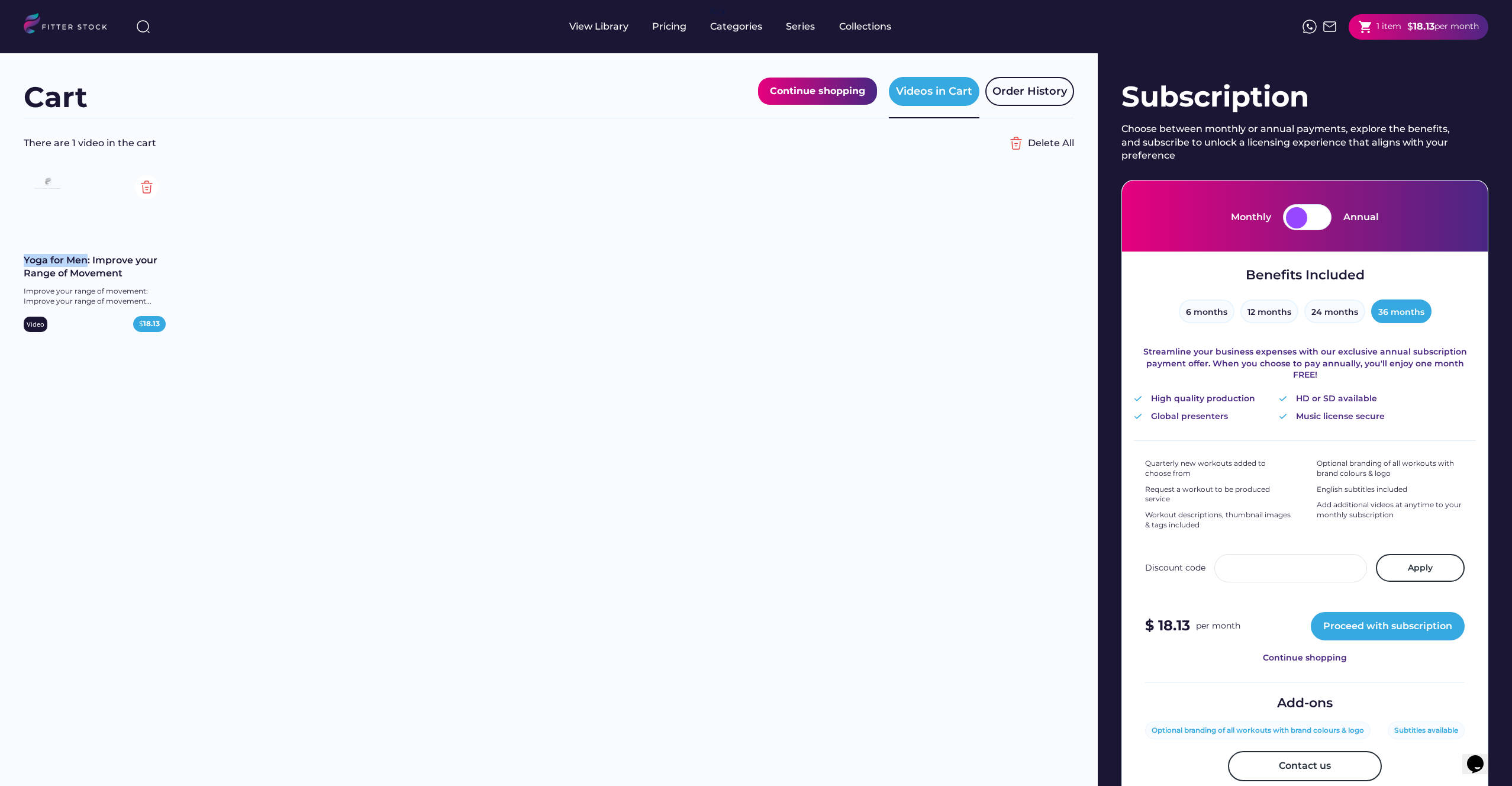
drag, startPoint x: 22, startPoint y: 256, endPoint x: 87, endPoint y: 257, distance: 65.0
click at [87, 257] on div "Cart Continue shopping Videos in Cart Order History There are 1 video in the ca…" at bounding box center [549, 444] width 1098 height 782
click at [229, 289] on div "Yoga for Men: Improve your Range of Movement Improve your range of movement: Im…" at bounding box center [549, 257] width 1050 height 177
drag, startPoint x: 167, startPoint y: 278, endPoint x: 24, endPoint y: 271, distance: 143.2
click at [24, 271] on div "Yoga for Men: Improve your Range of Movement Improve your range of movement: Im…" at bounding box center [549, 257] width 1050 height 177
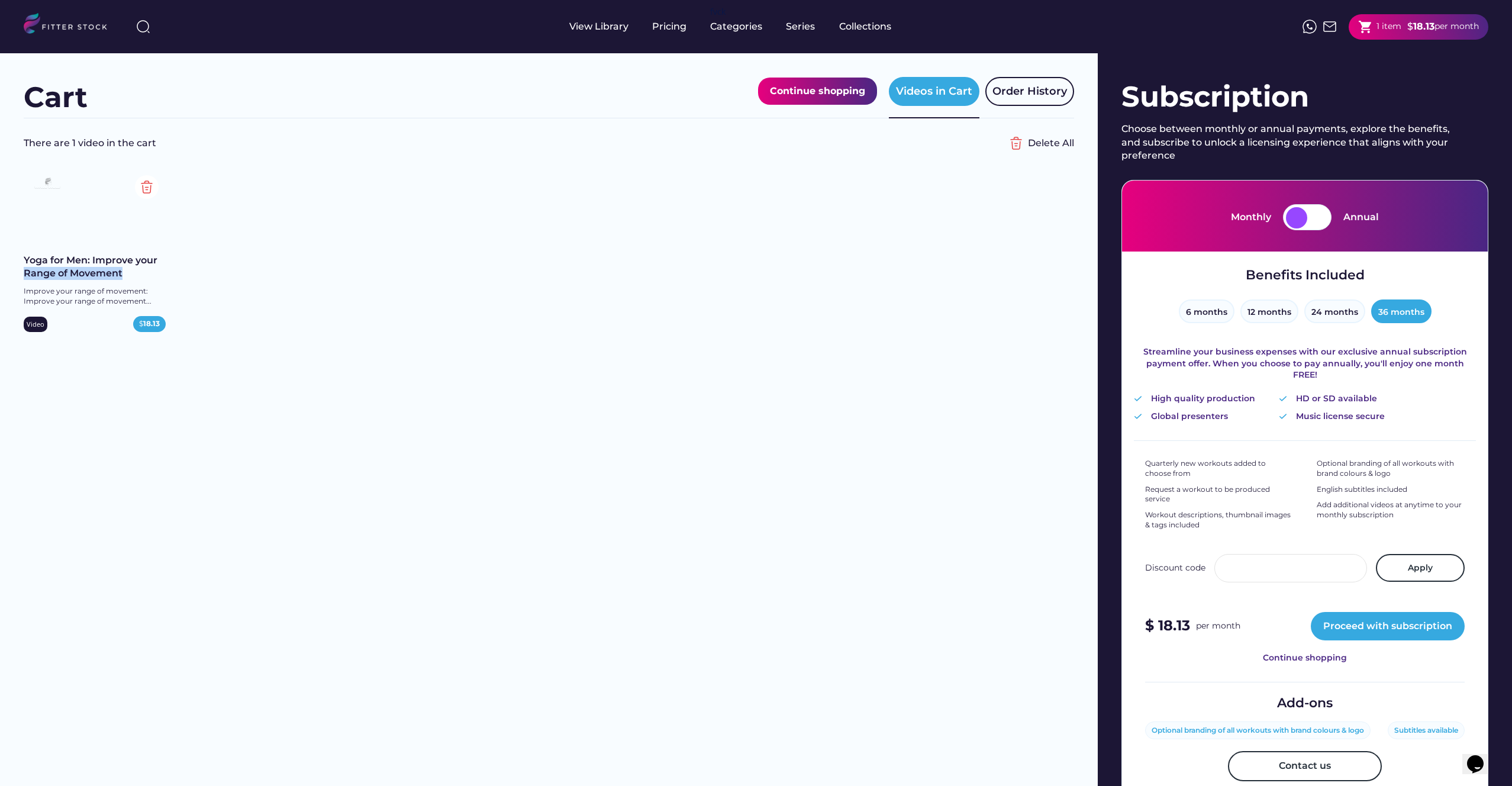
copy div "Range of Movement"
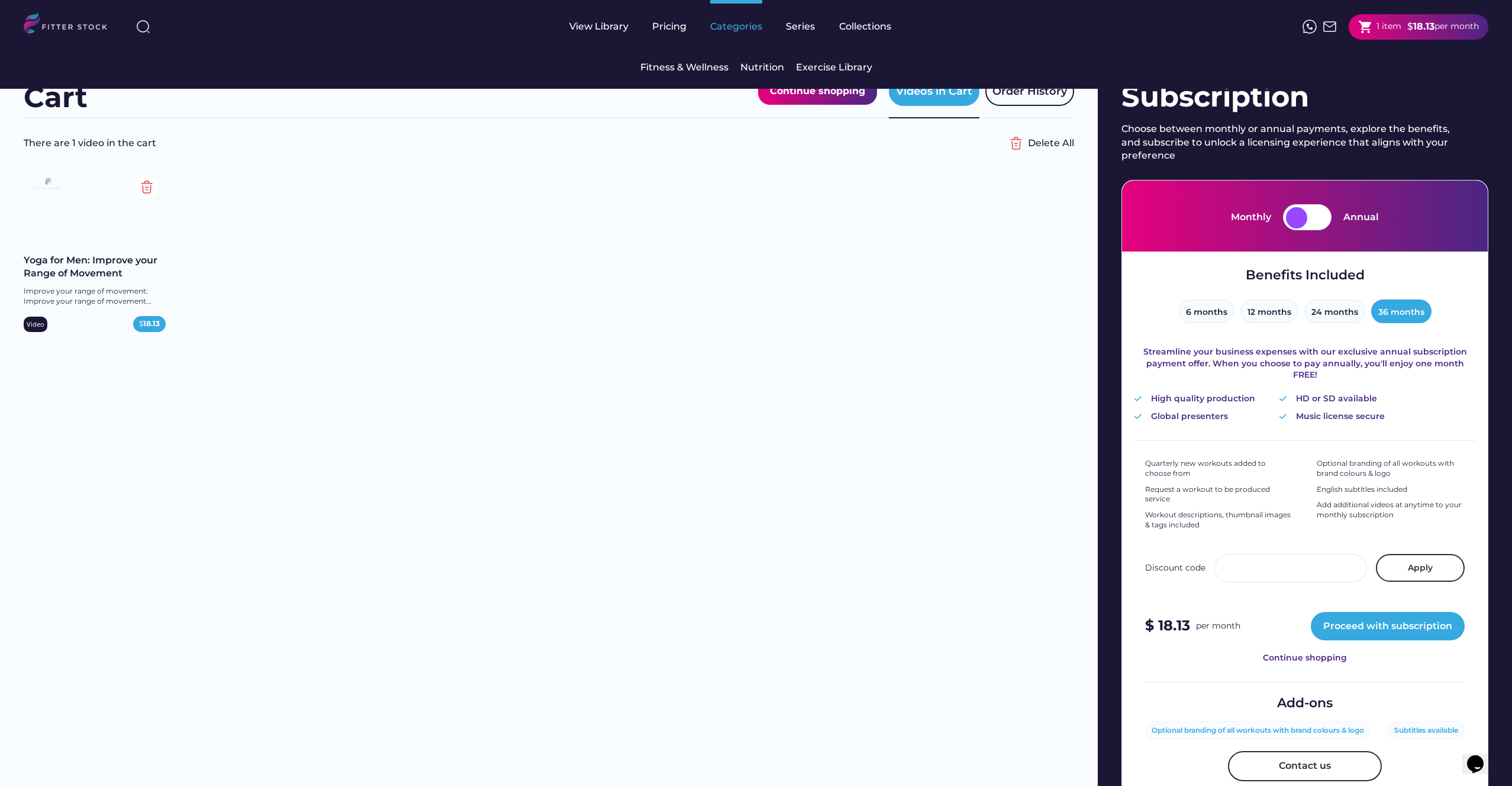
click at [742, 27] on div "Categories" at bounding box center [736, 26] width 52 height 13
click at [696, 64] on div "Fitness & Wellness" at bounding box center [684, 67] width 88 height 13
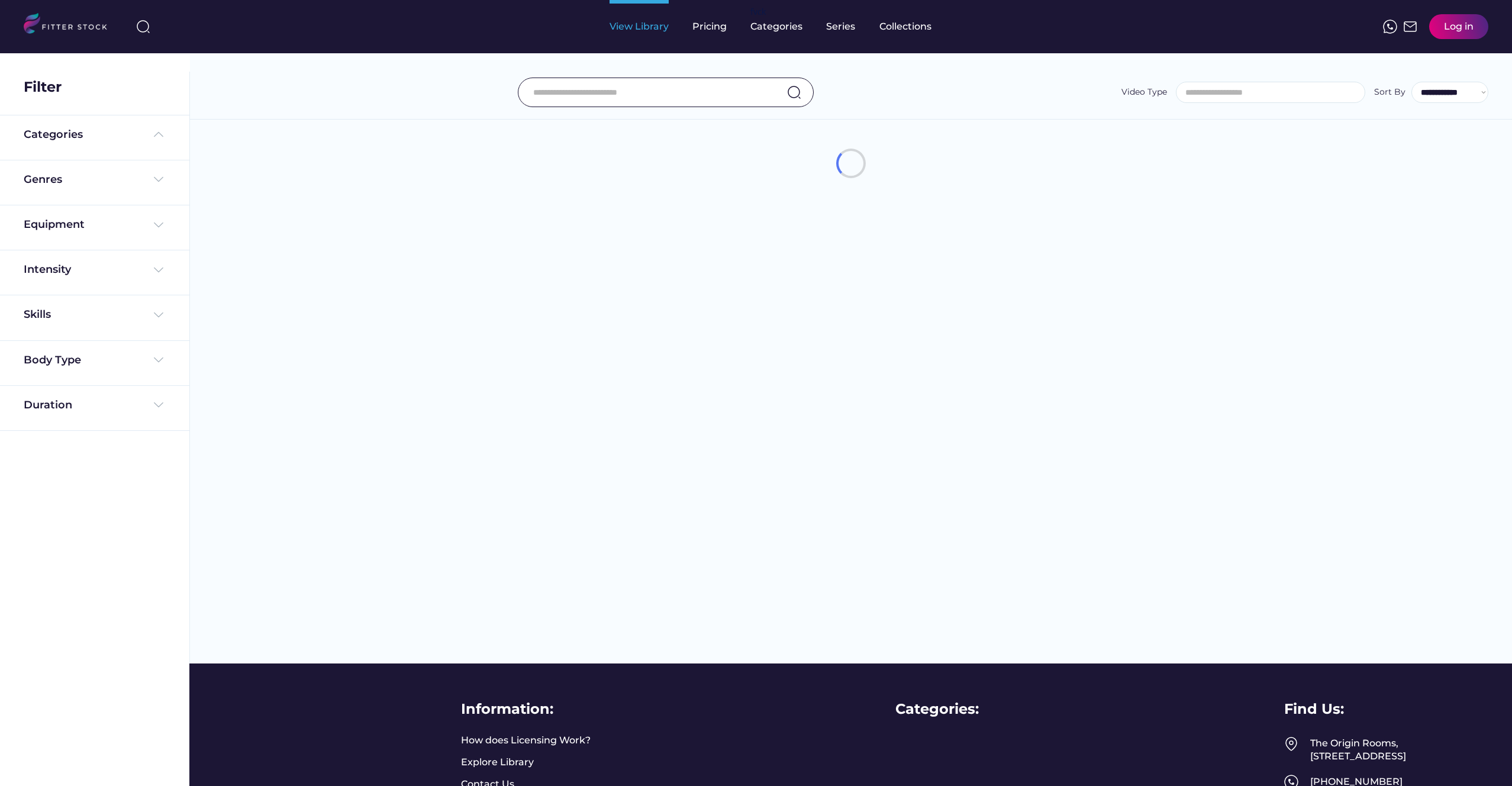
select select
select select "**********"
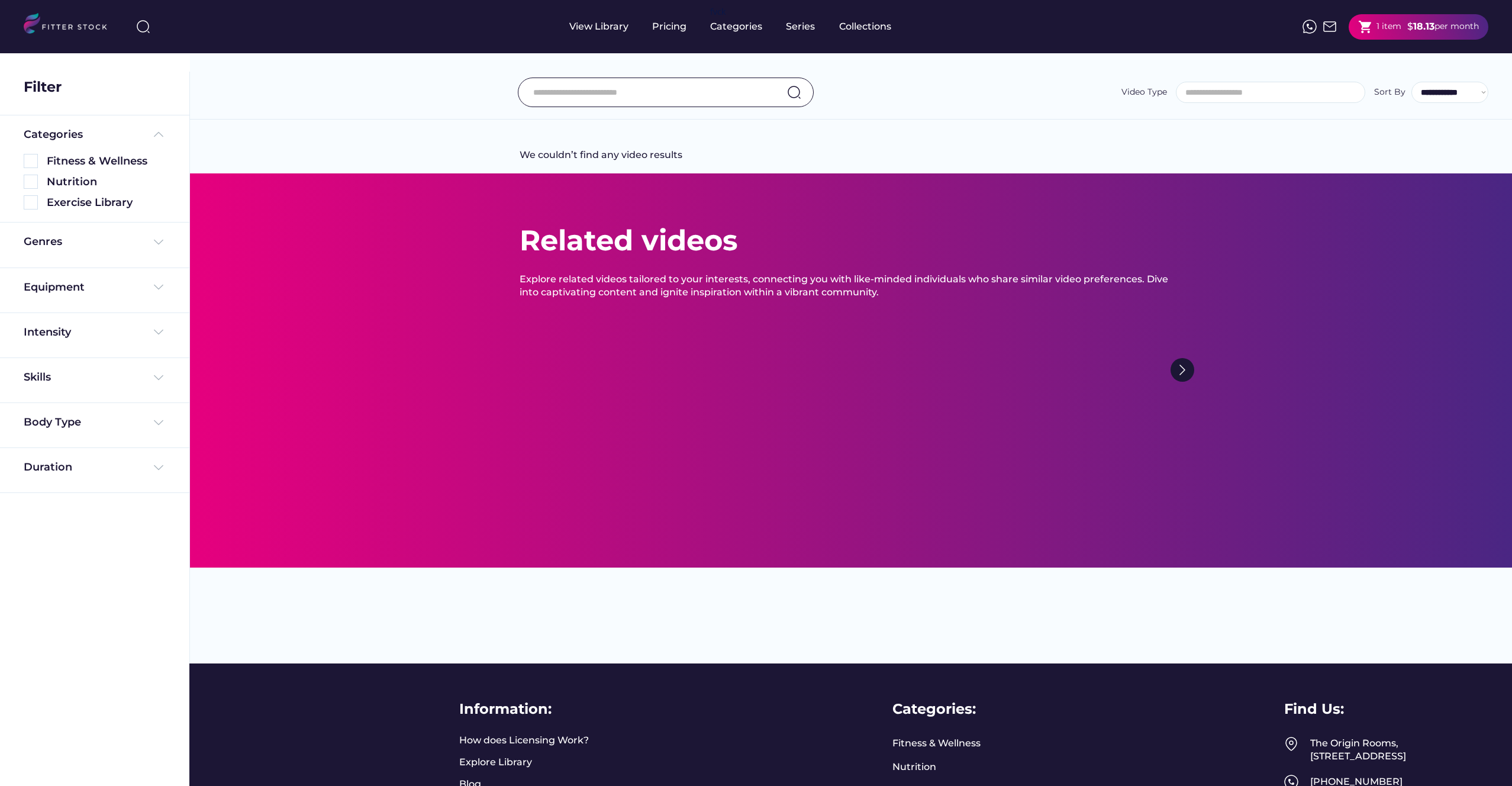
scroll to position [20, 0]
select select "**********"
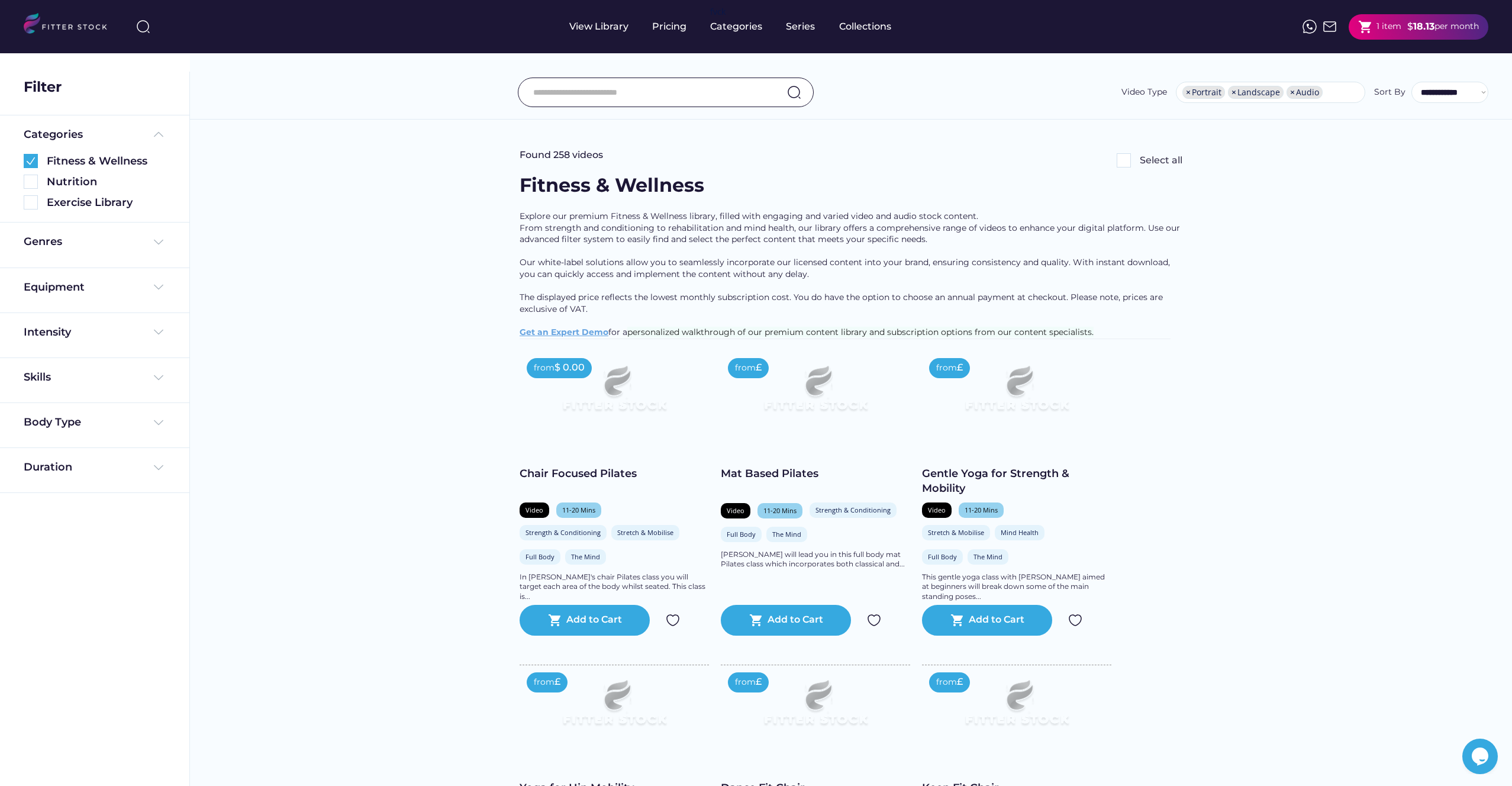
scroll to position [0, 0]
copy div "Chair Focused Pilates"
drag, startPoint x: 643, startPoint y: 486, endPoint x: 523, endPoint y: 486, distance: 120.0
click at [523, 481] on div "Chair Focused Pilates" at bounding box center [615, 473] width 190 height 15
